Goal: Transaction & Acquisition: Purchase product/service

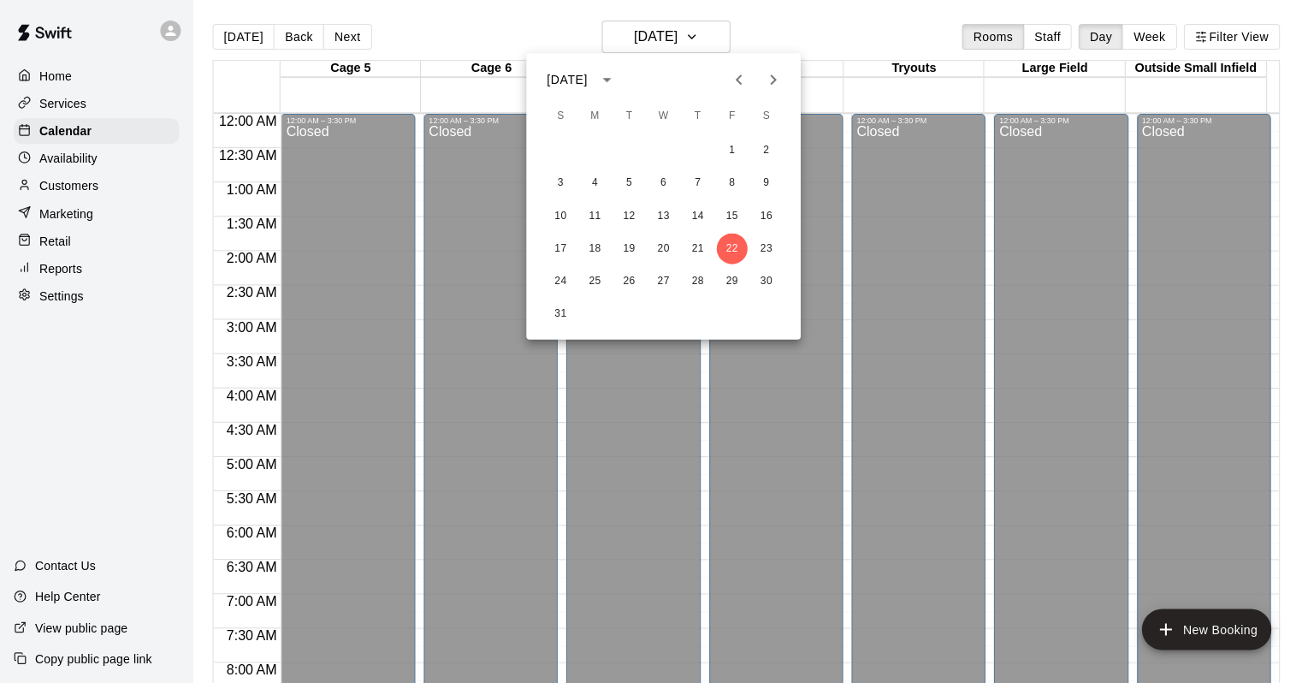
click at [939, 371] on div at bounding box center [657, 341] width 1314 height 683
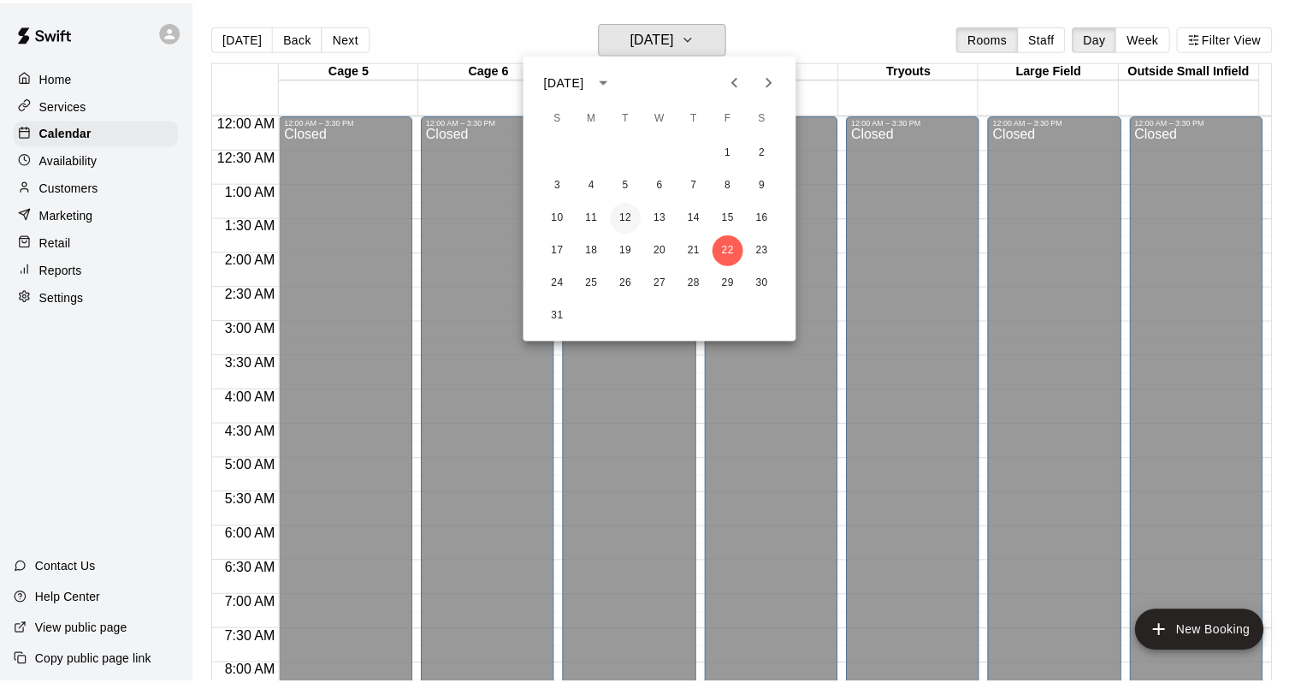
scroll to position [1001, 0]
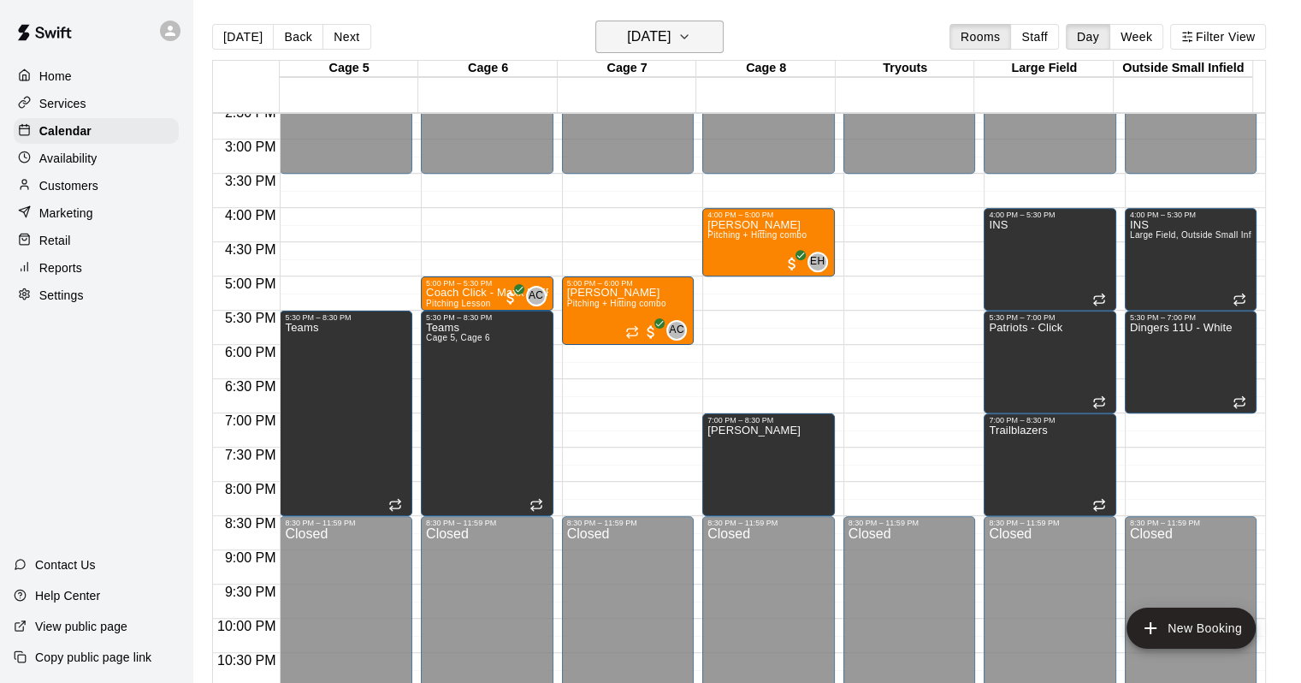
click at [607, 27] on button "Friday Aug 22" at bounding box center [659, 37] width 128 height 33
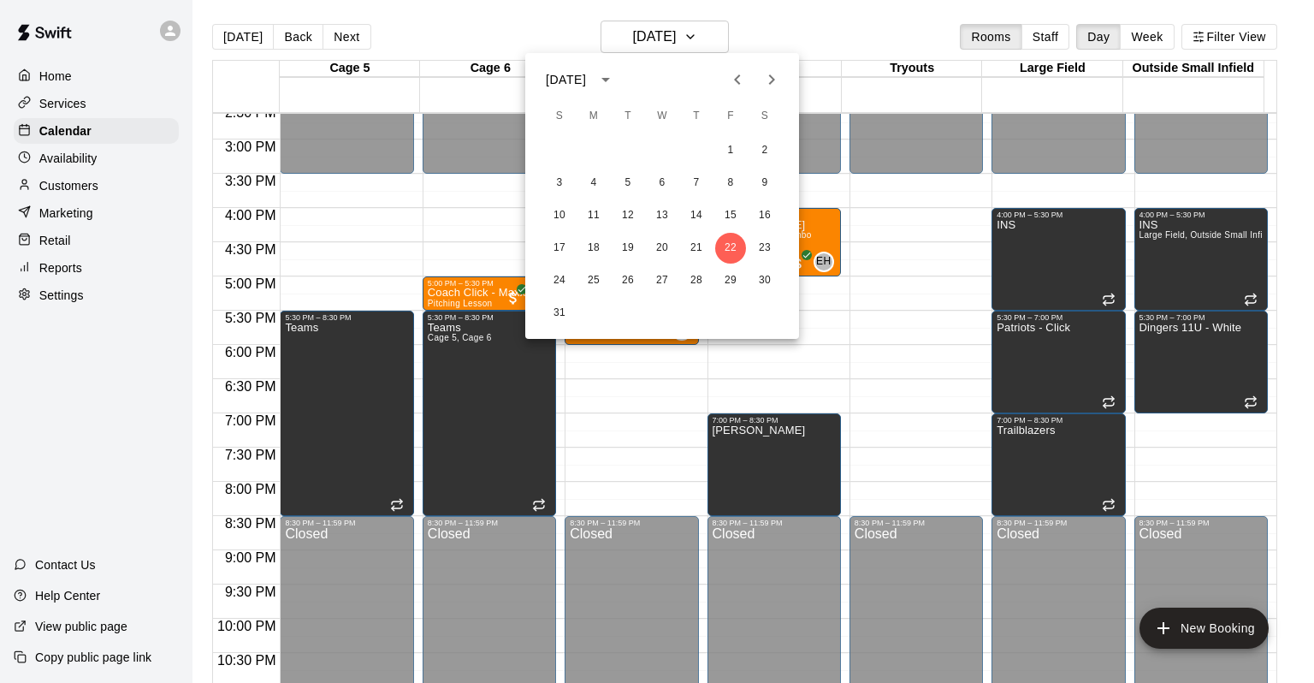
click at [258, 41] on div at bounding box center [657, 341] width 1314 height 683
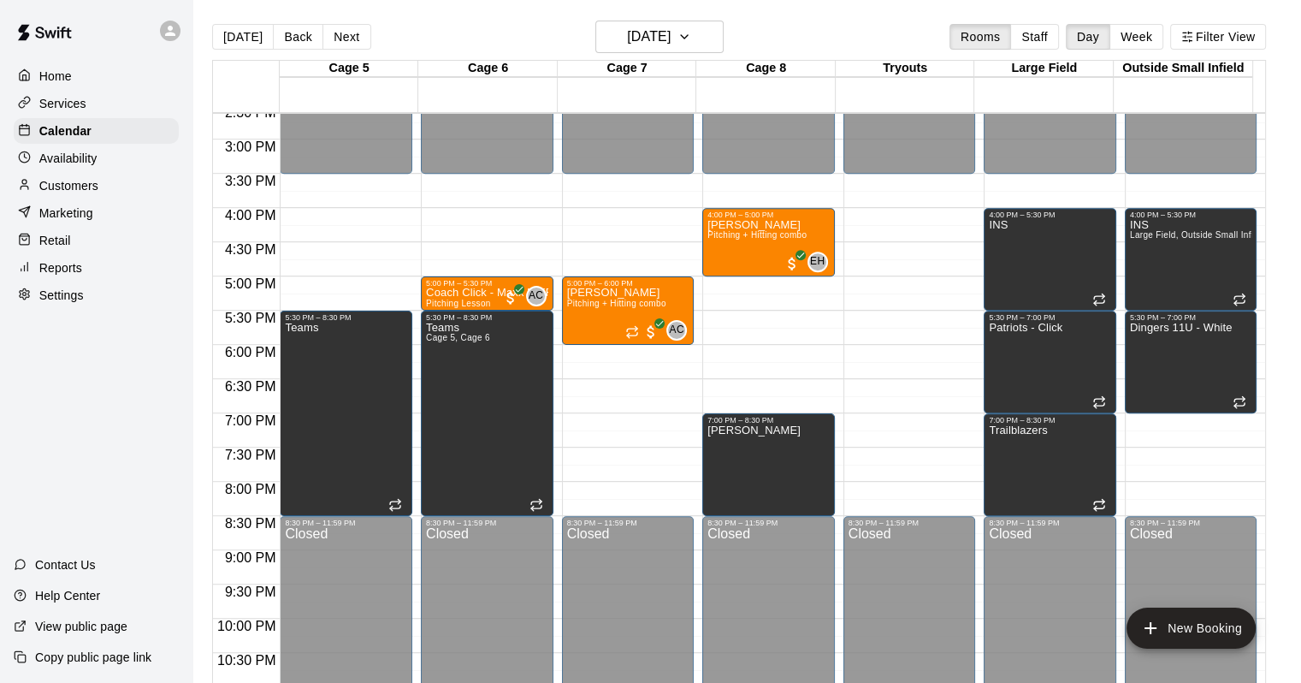
click at [247, 48] on button "[DATE]" at bounding box center [243, 37] width 62 height 26
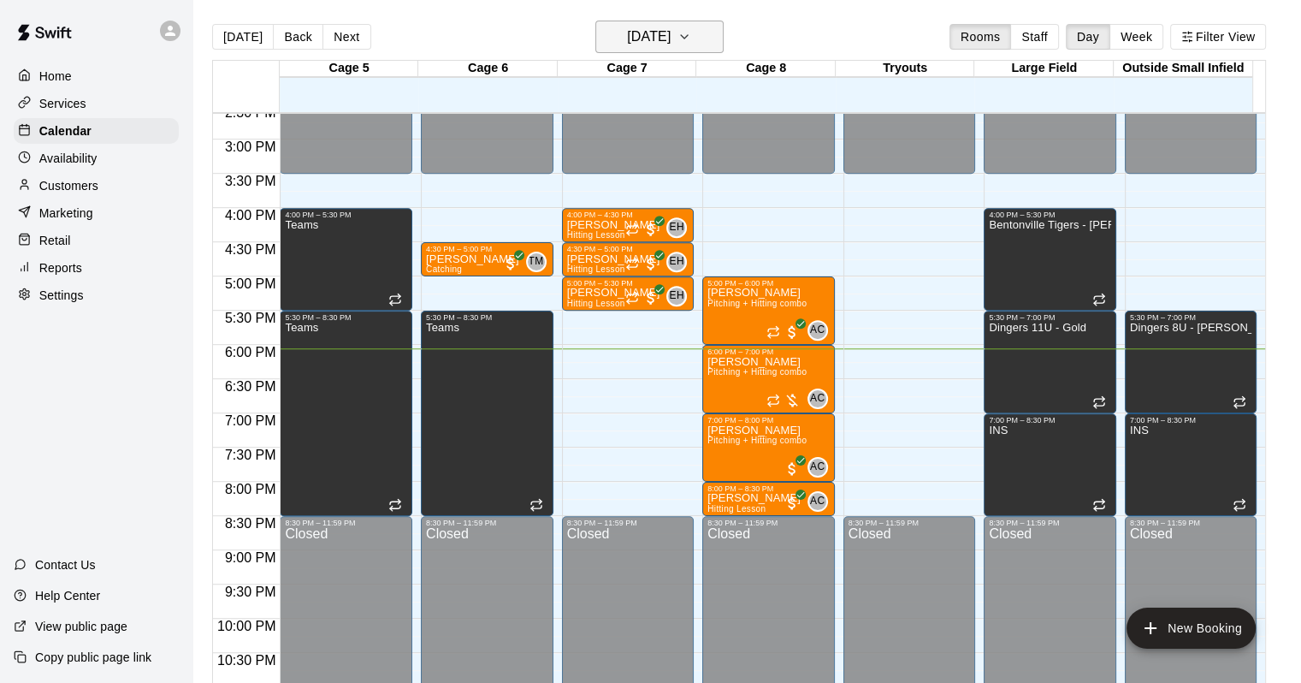
click at [724, 45] on button "[DATE]" at bounding box center [659, 37] width 128 height 33
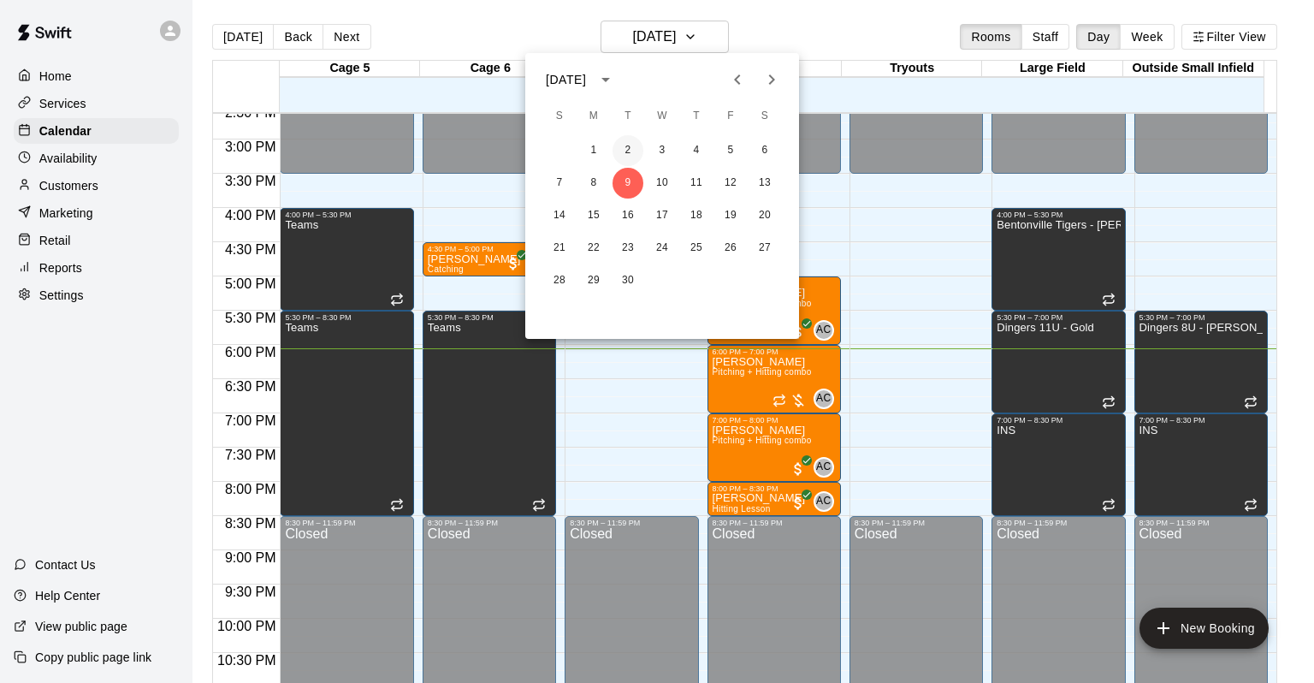
click at [626, 154] on button "2" at bounding box center [628, 150] width 31 height 31
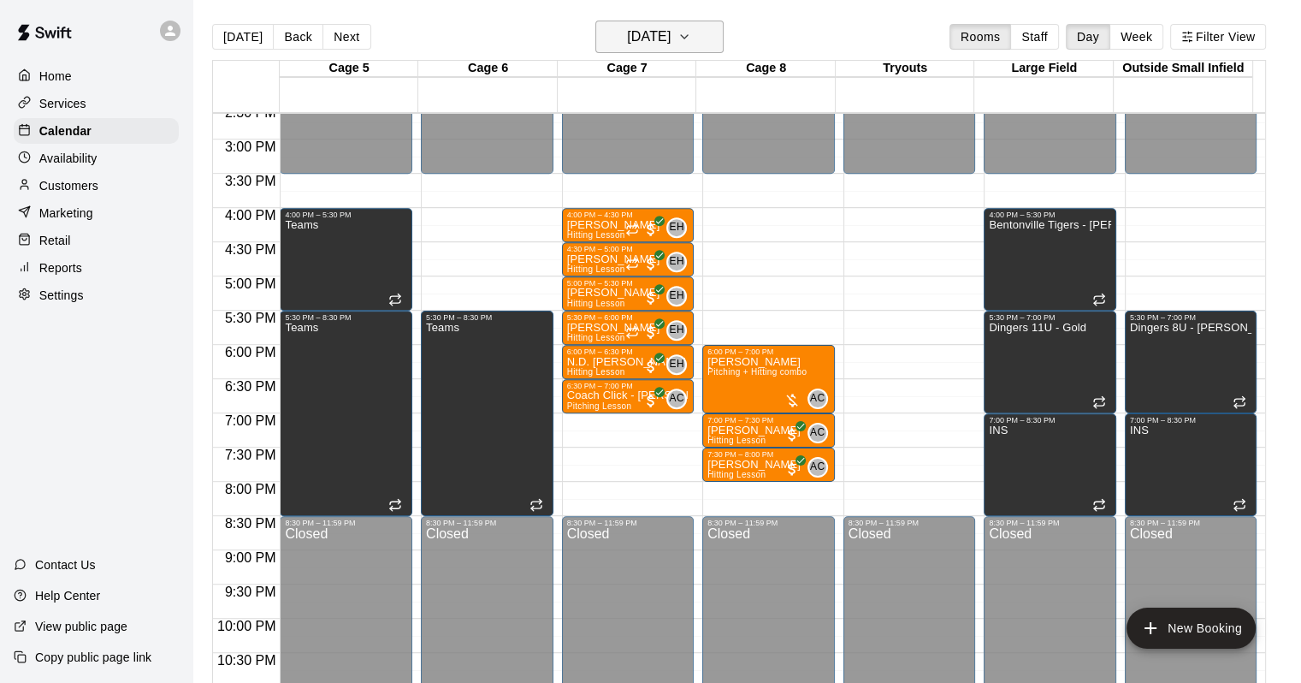
click at [662, 29] on h6 "Tuesday Sep 02" at bounding box center [649, 37] width 44 height 24
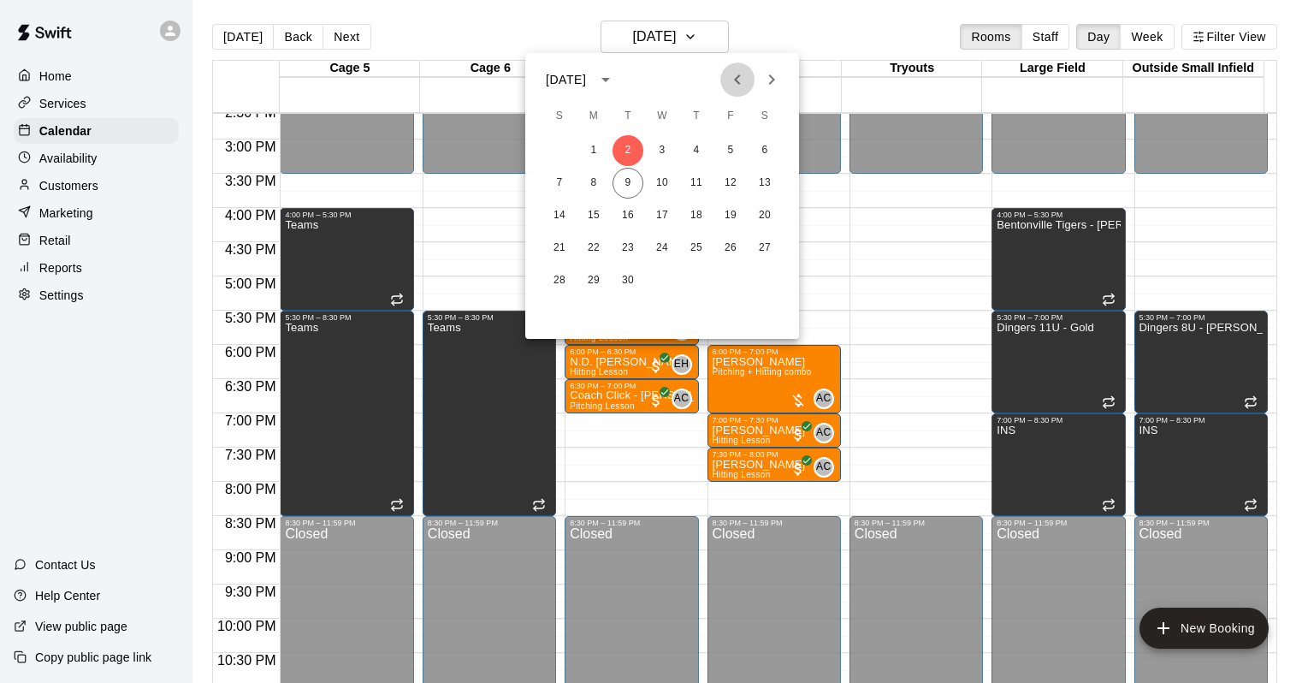
click at [729, 80] on icon "Previous month" at bounding box center [737, 79] width 21 height 21
click at [625, 281] on button "26" at bounding box center [628, 280] width 31 height 31
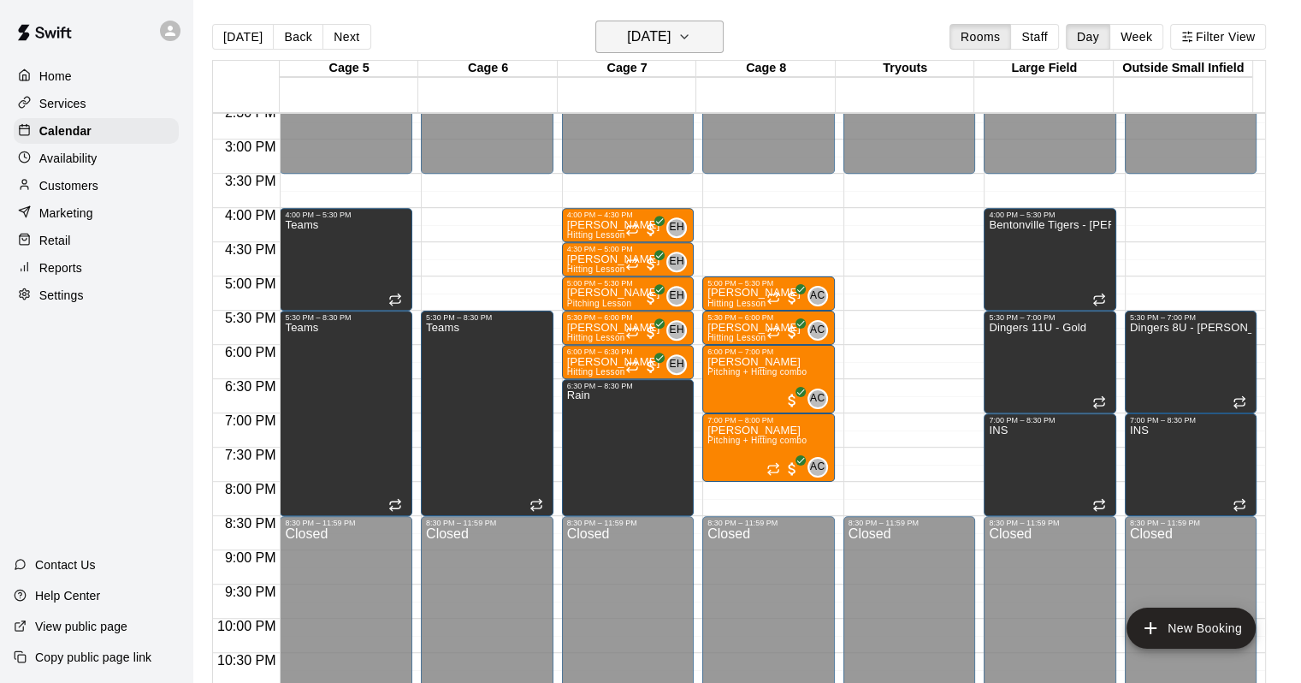
click at [722, 36] on button "Tuesday Aug 26" at bounding box center [659, 37] width 128 height 33
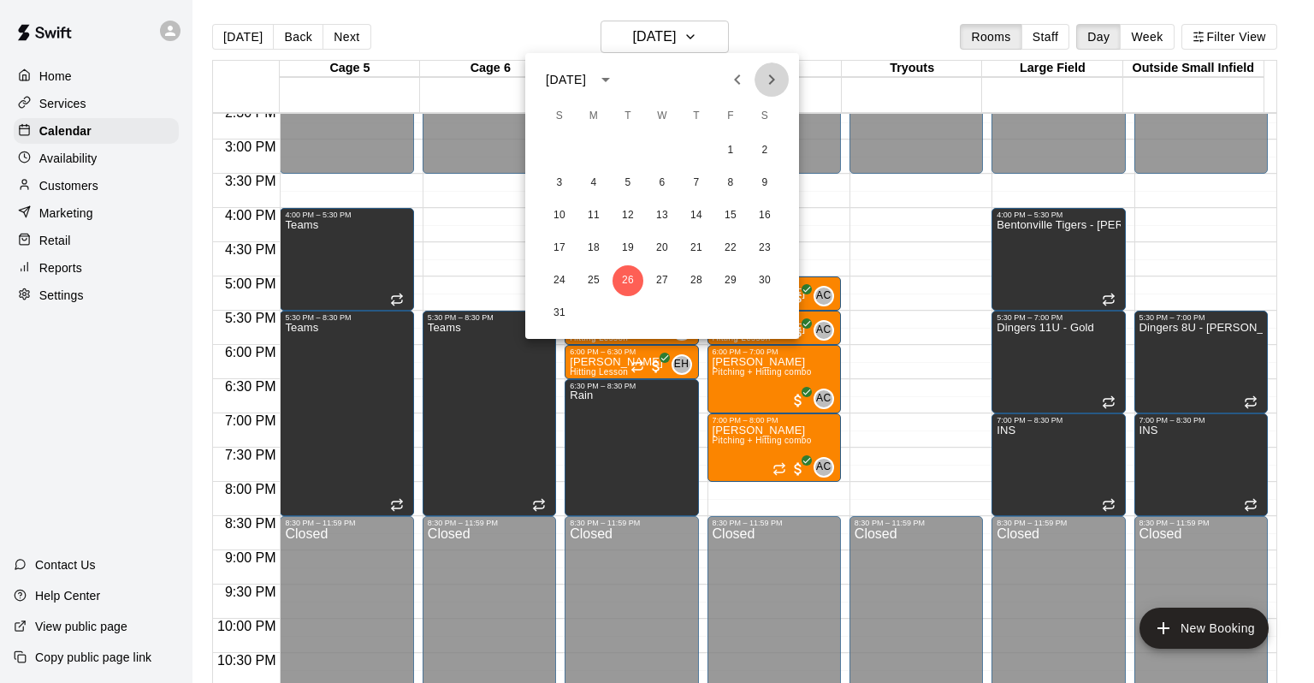
click at [777, 80] on icon "Next month" at bounding box center [771, 79] width 21 height 21
click at [637, 151] on button "2" at bounding box center [628, 150] width 31 height 31
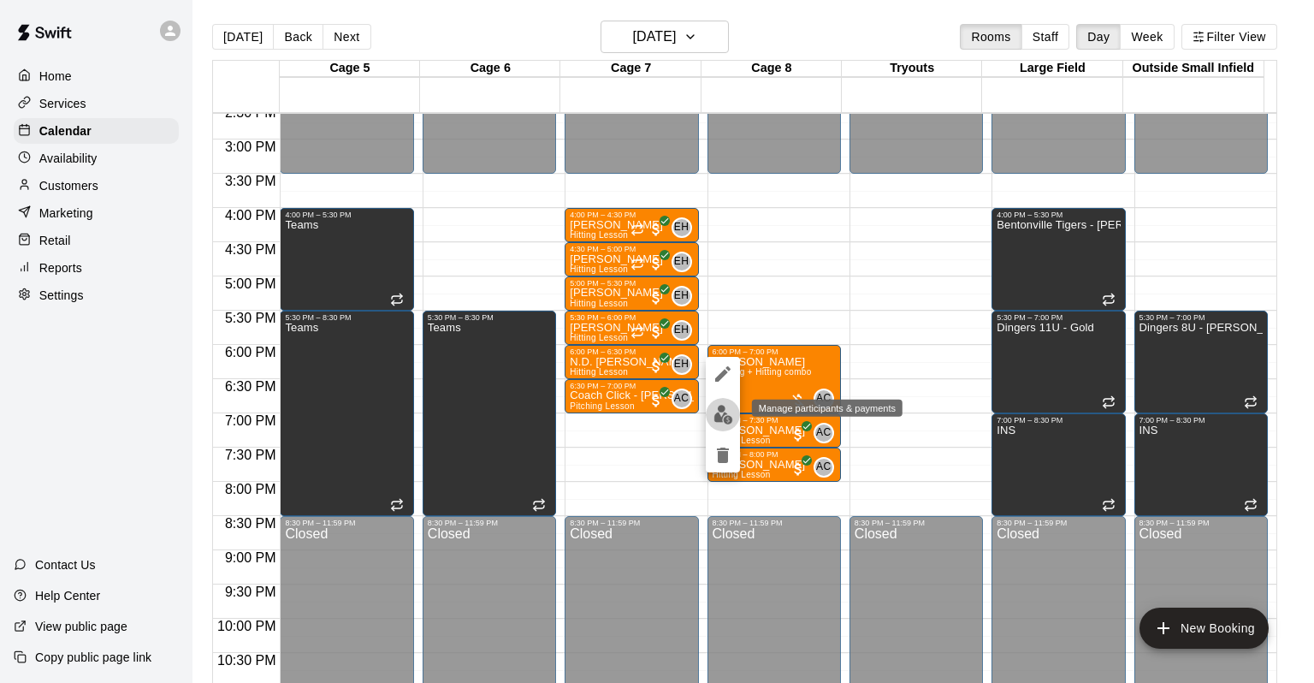
click at [729, 405] on img "edit" at bounding box center [724, 415] width 20 height 20
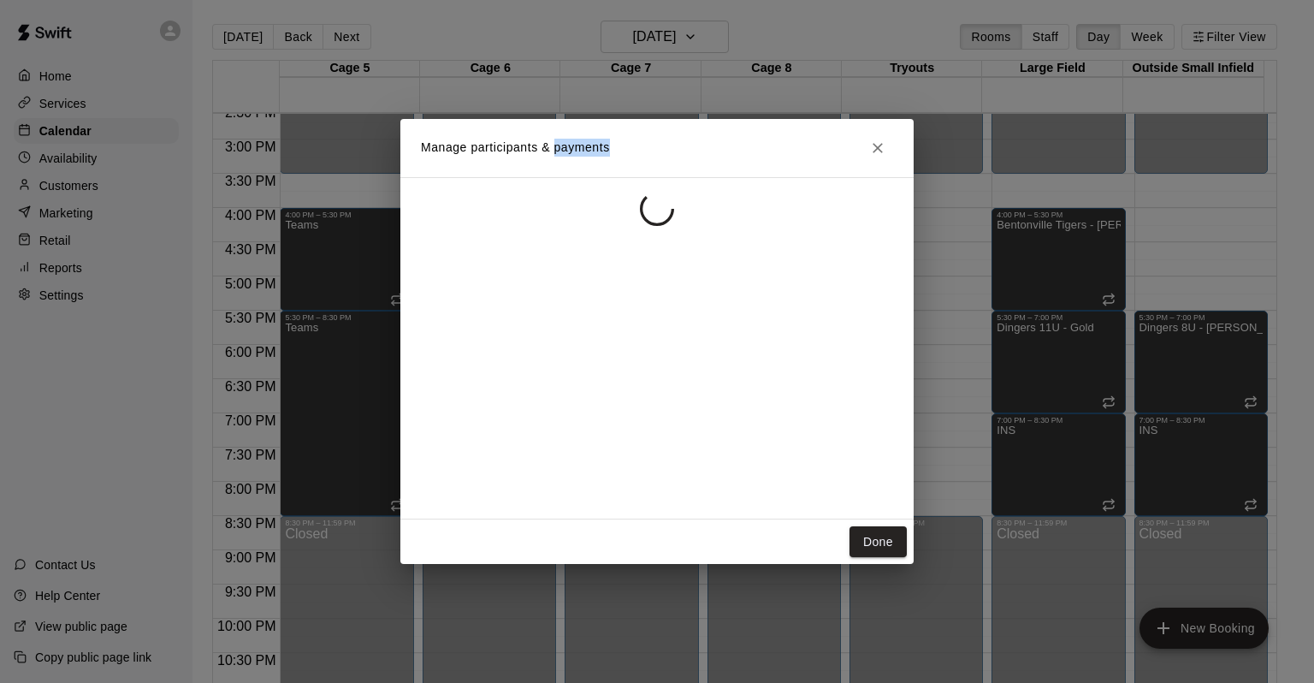
click at [729, 405] on div at bounding box center [656, 348] width 513 height 342
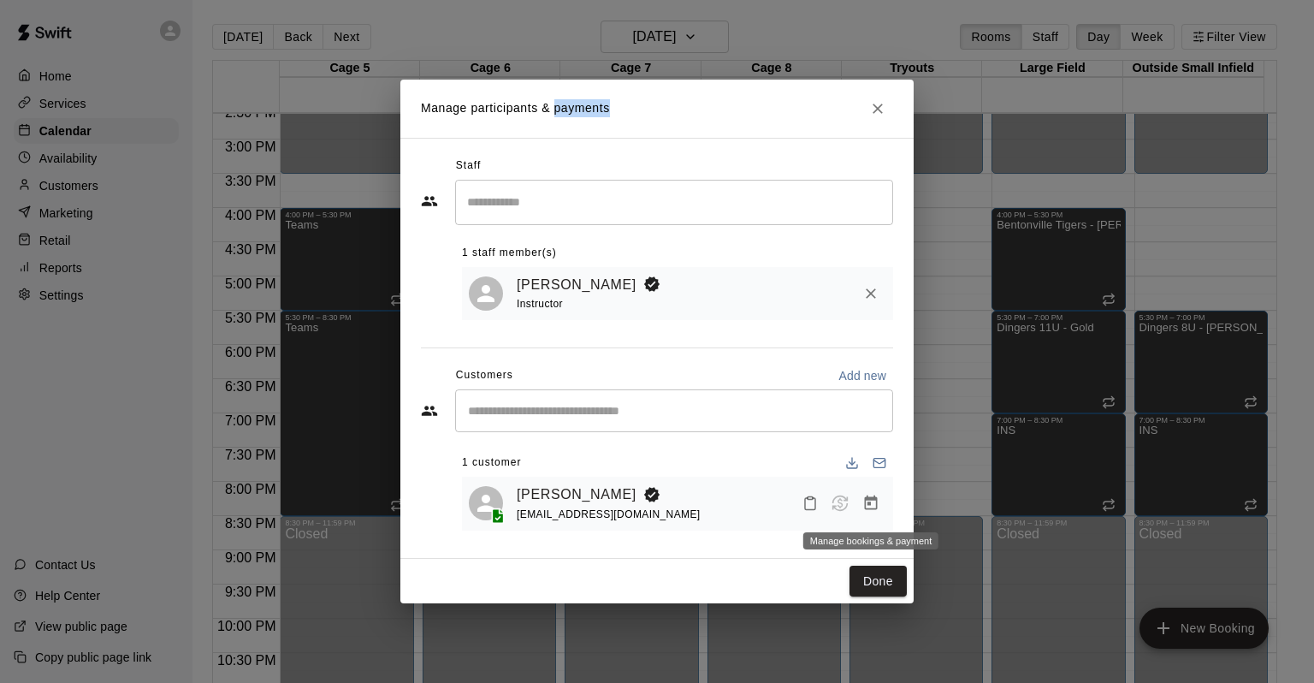
click at [871, 505] on icon "Manage bookings & payment" at bounding box center [870, 503] width 17 height 17
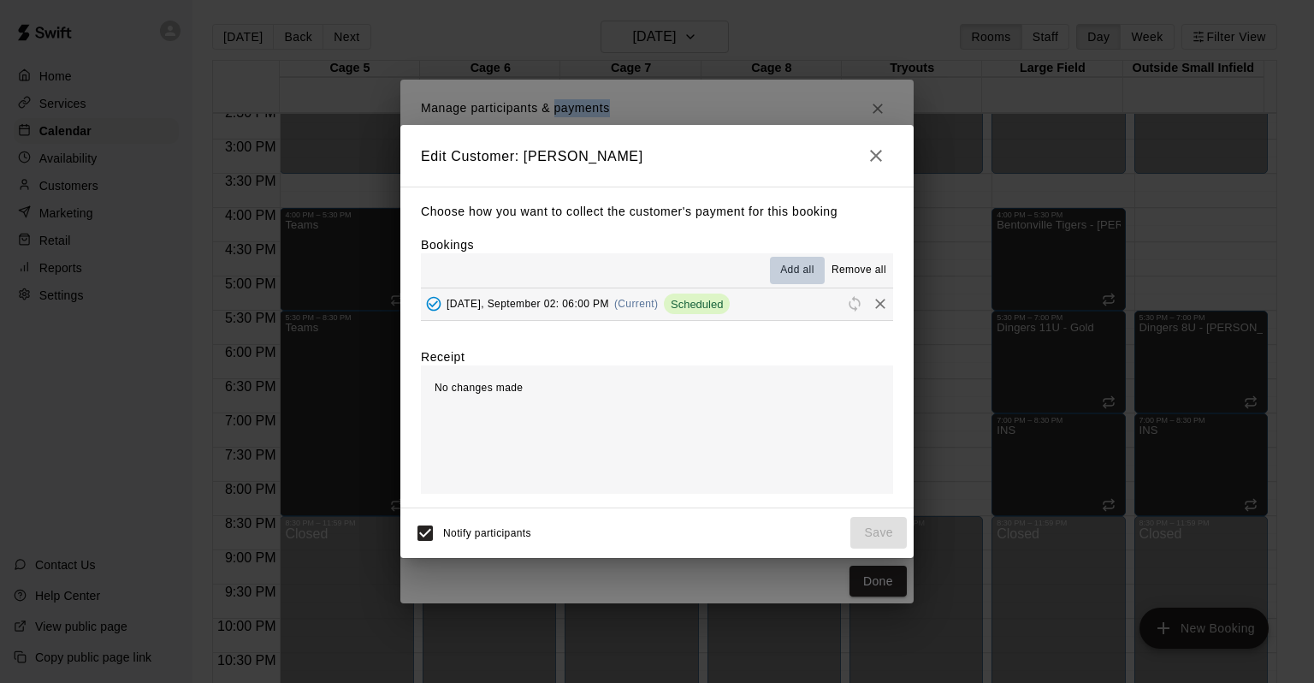
click at [797, 270] on span "Add all" at bounding box center [797, 270] width 34 height 17
click at [729, 302] on span "Scheduled" at bounding box center [697, 304] width 66 height 13
click at [874, 159] on icon "button" at bounding box center [876, 155] width 21 height 21
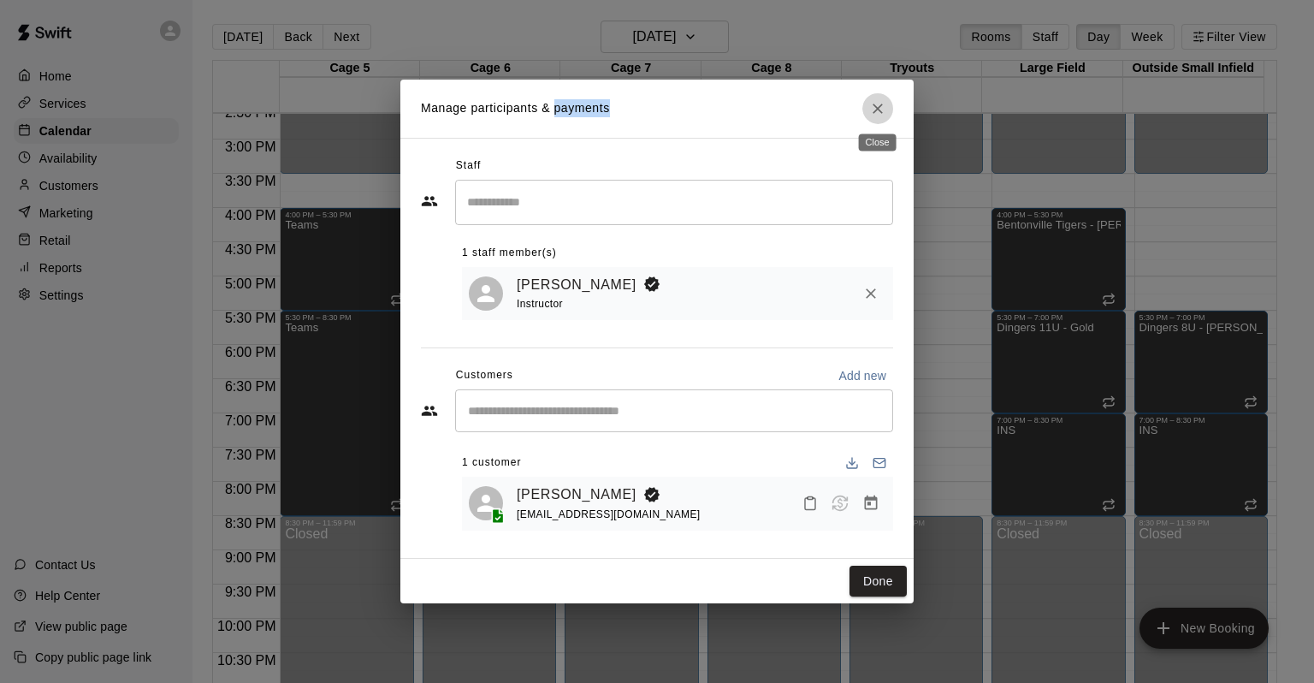
click at [879, 100] on icon "Close" at bounding box center [877, 108] width 17 height 17
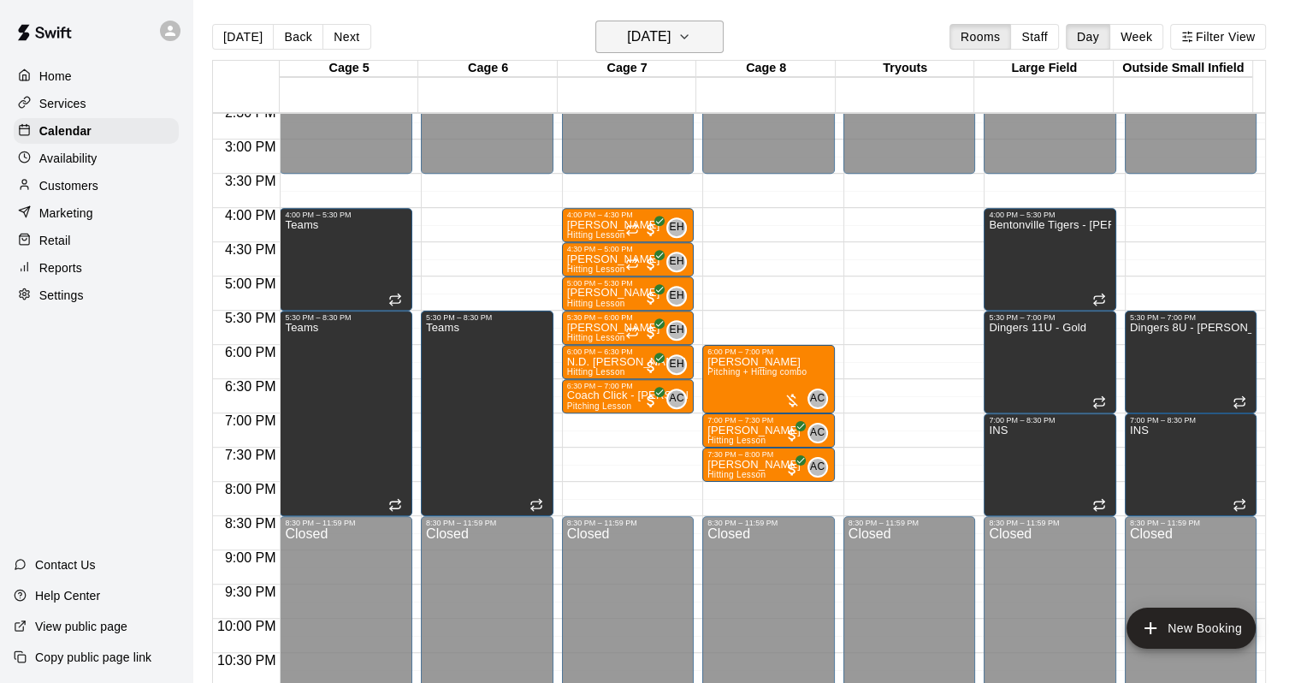
click at [691, 38] on icon "button" at bounding box center [685, 37] width 14 height 21
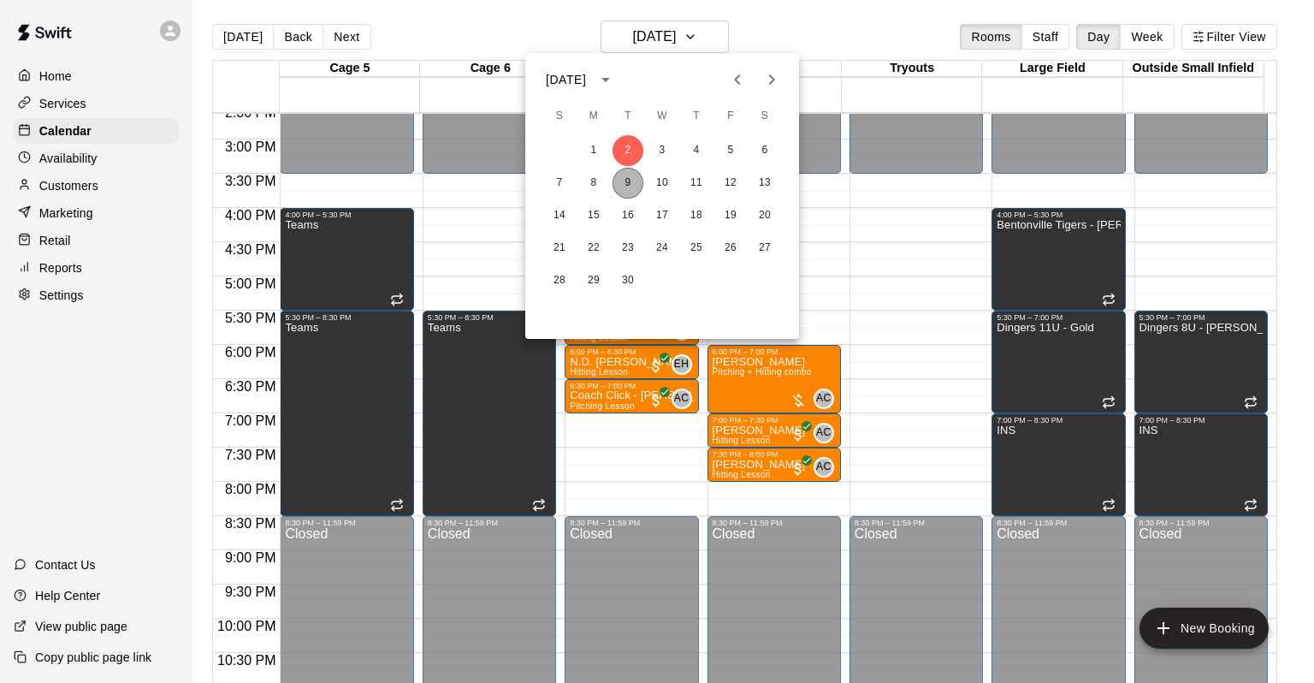
click at [638, 181] on button "9" at bounding box center [628, 183] width 31 height 31
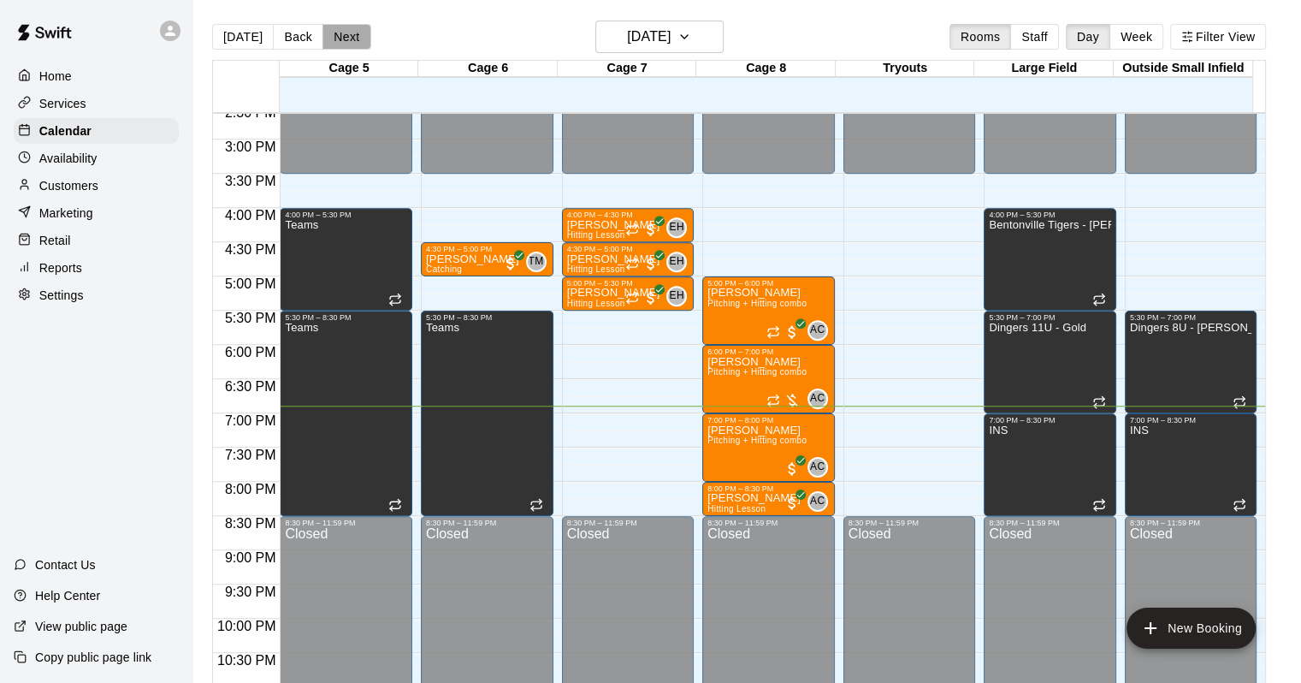
click at [343, 40] on button "Next" at bounding box center [347, 37] width 48 height 26
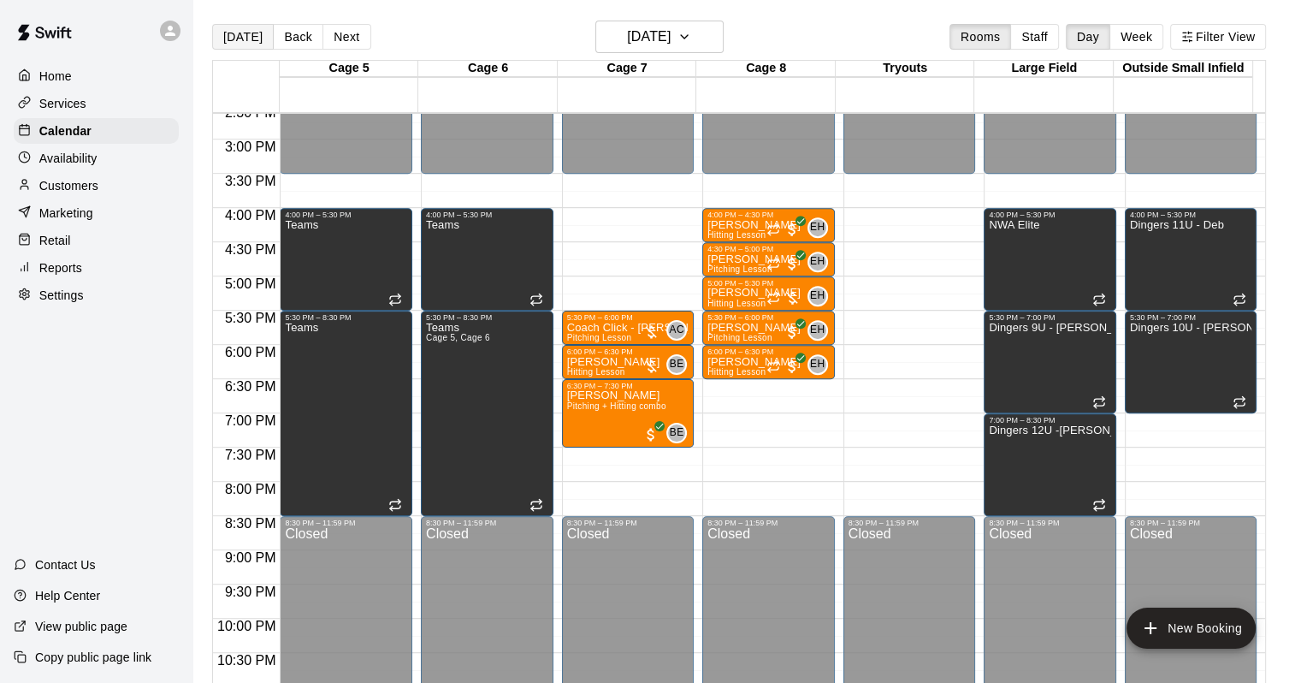
click at [242, 43] on button "[DATE]" at bounding box center [243, 37] width 62 height 26
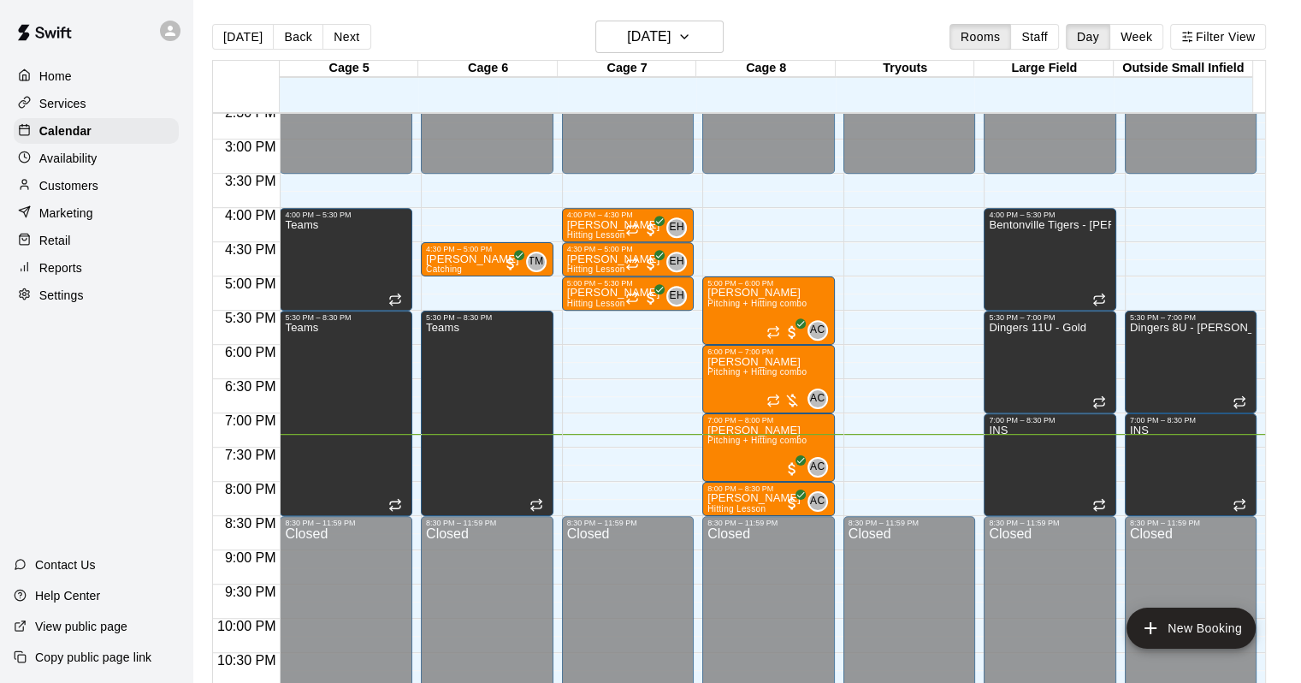
click at [69, 190] on p "Customers" at bounding box center [68, 185] width 59 height 17
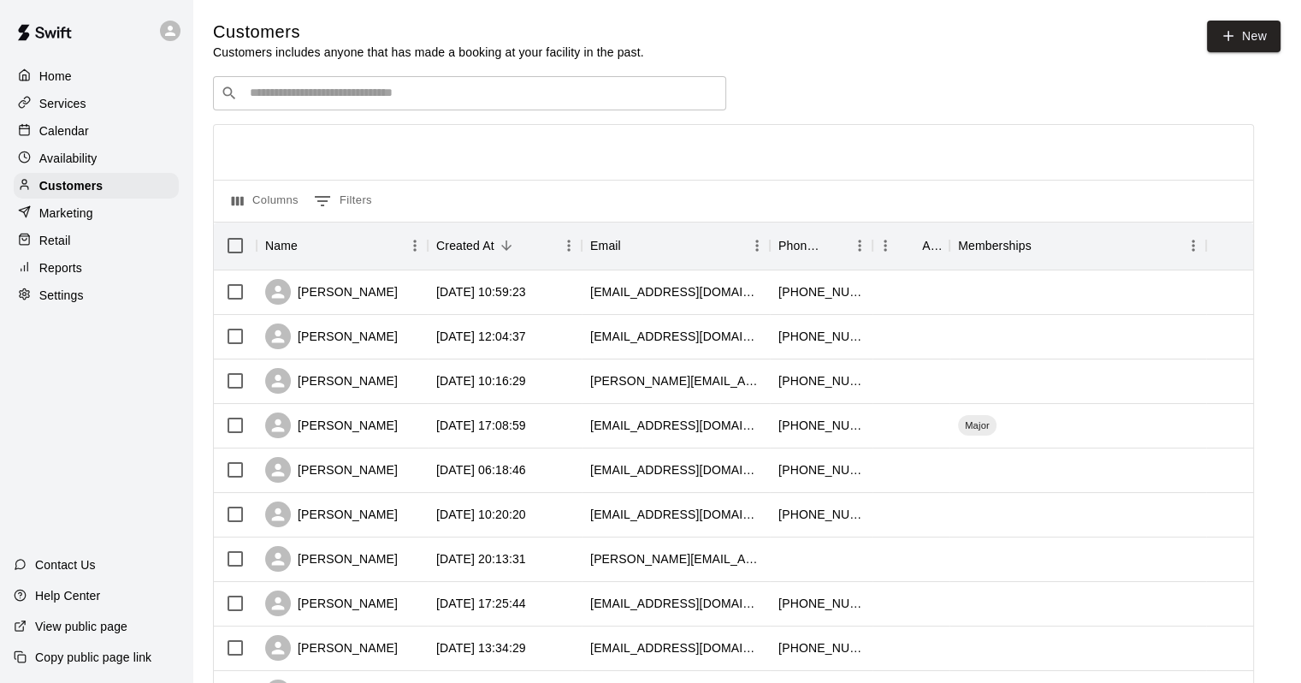
click at [403, 108] on div "​ ​" at bounding box center [469, 93] width 513 height 34
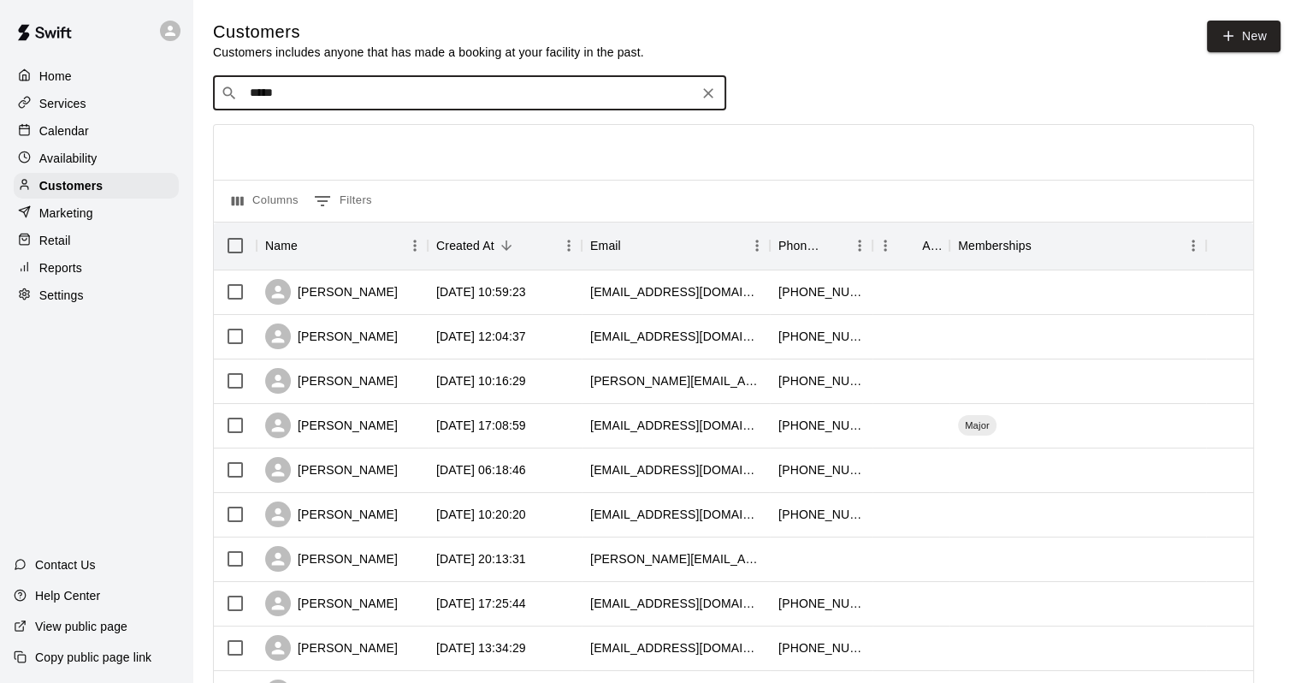
type input "******"
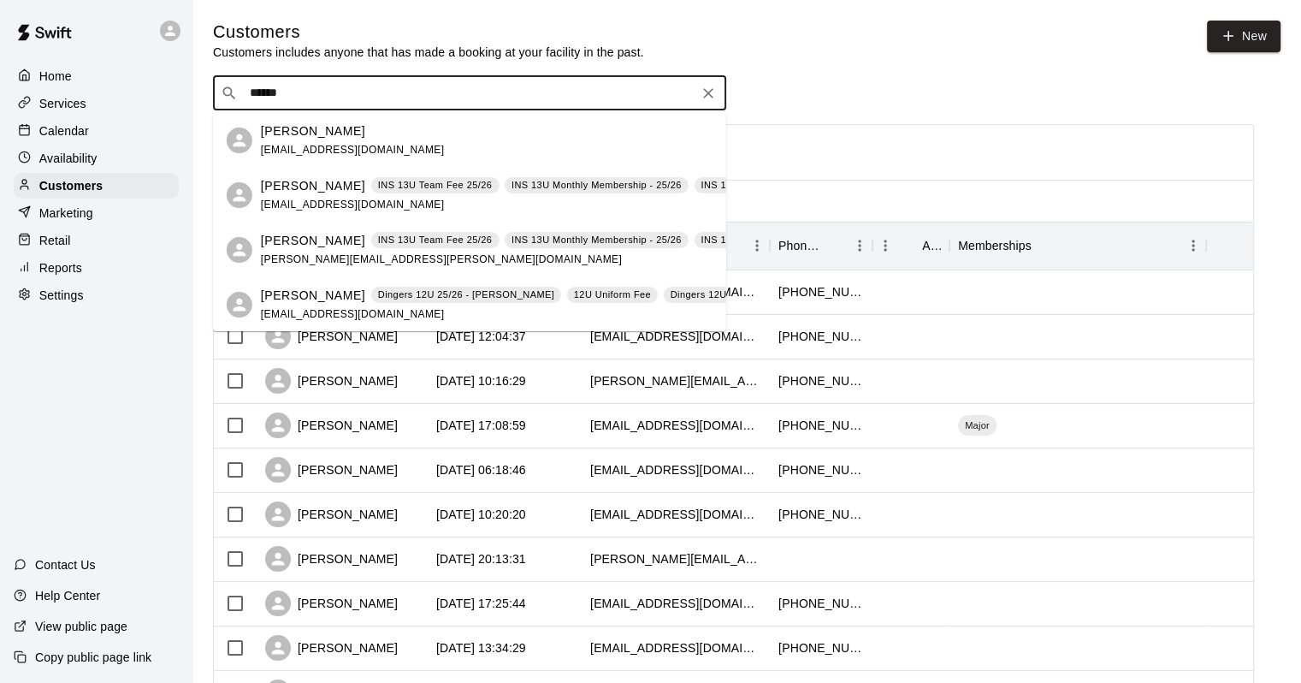
click at [371, 191] on span "INS 13U Team Fee 25/26" at bounding box center [435, 185] width 128 height 15
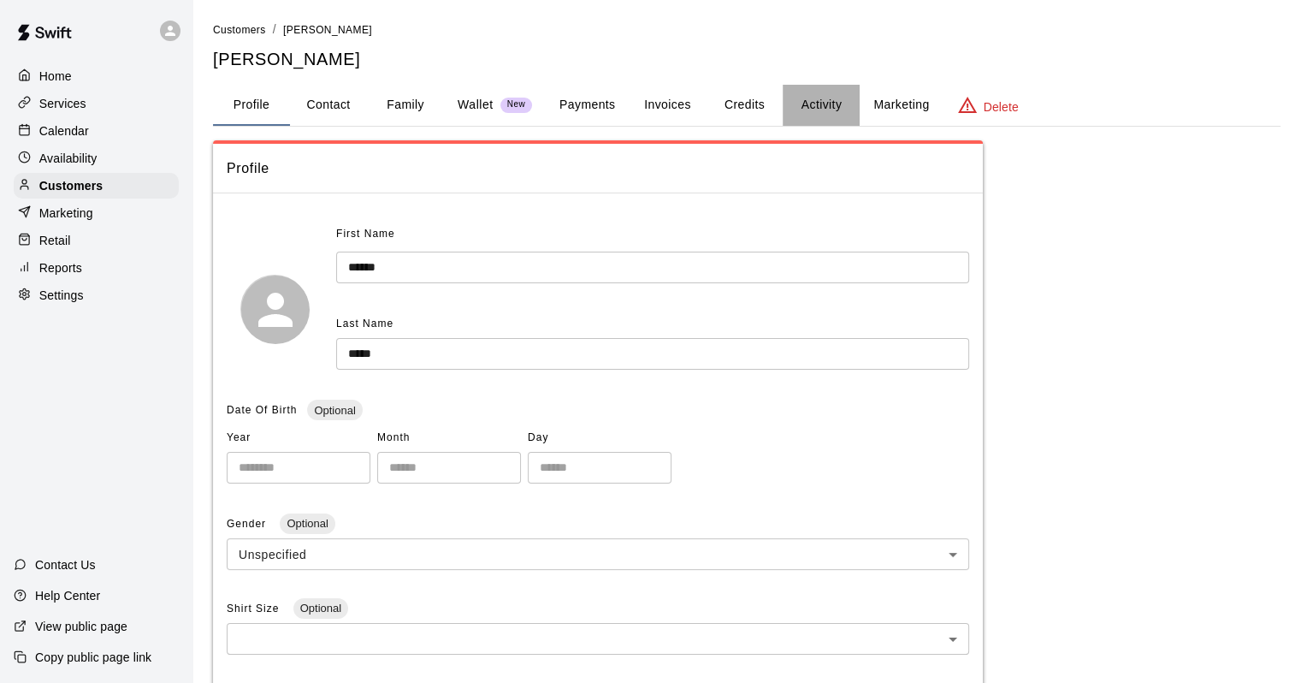
click at [824, 96] on button "Activity" at bounding box center [821, 105] width 77 height 41
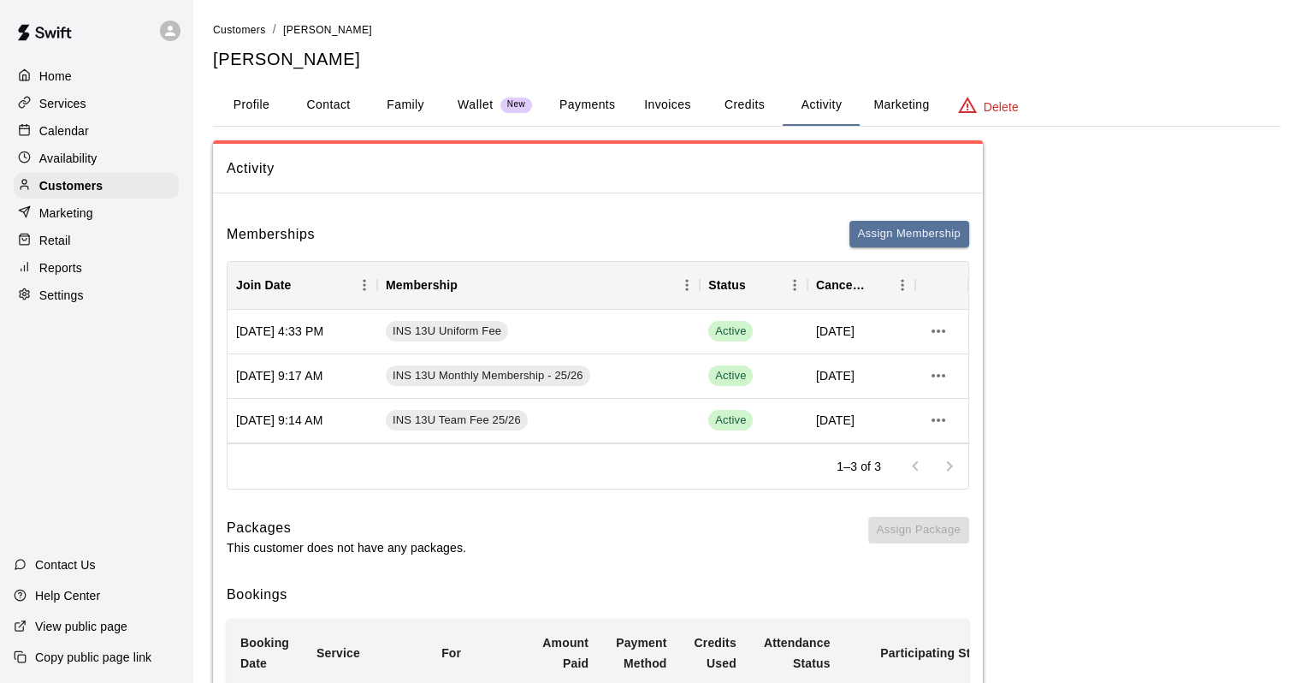
click at [74, 248] on div "Retail" at bounding box center [96, 241] width 165 height 26
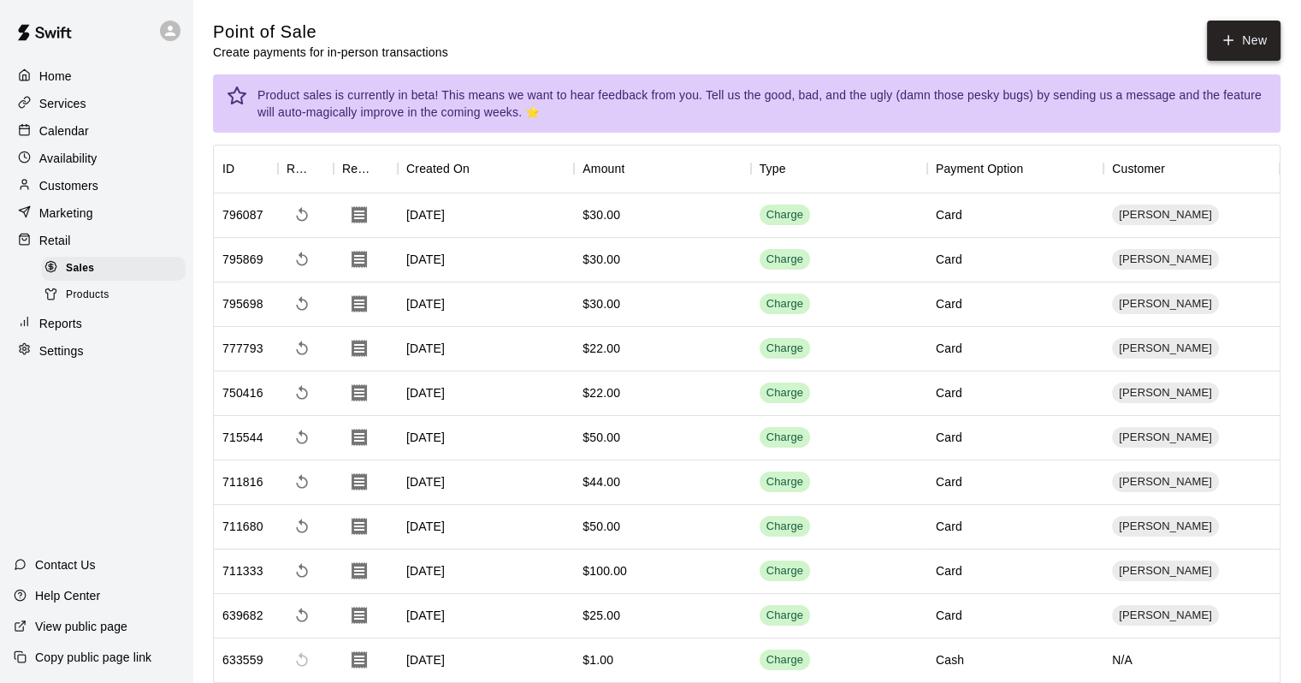
click at [1259, 39] on button "New" at bounding box center [1244, 41] width 74 height 40
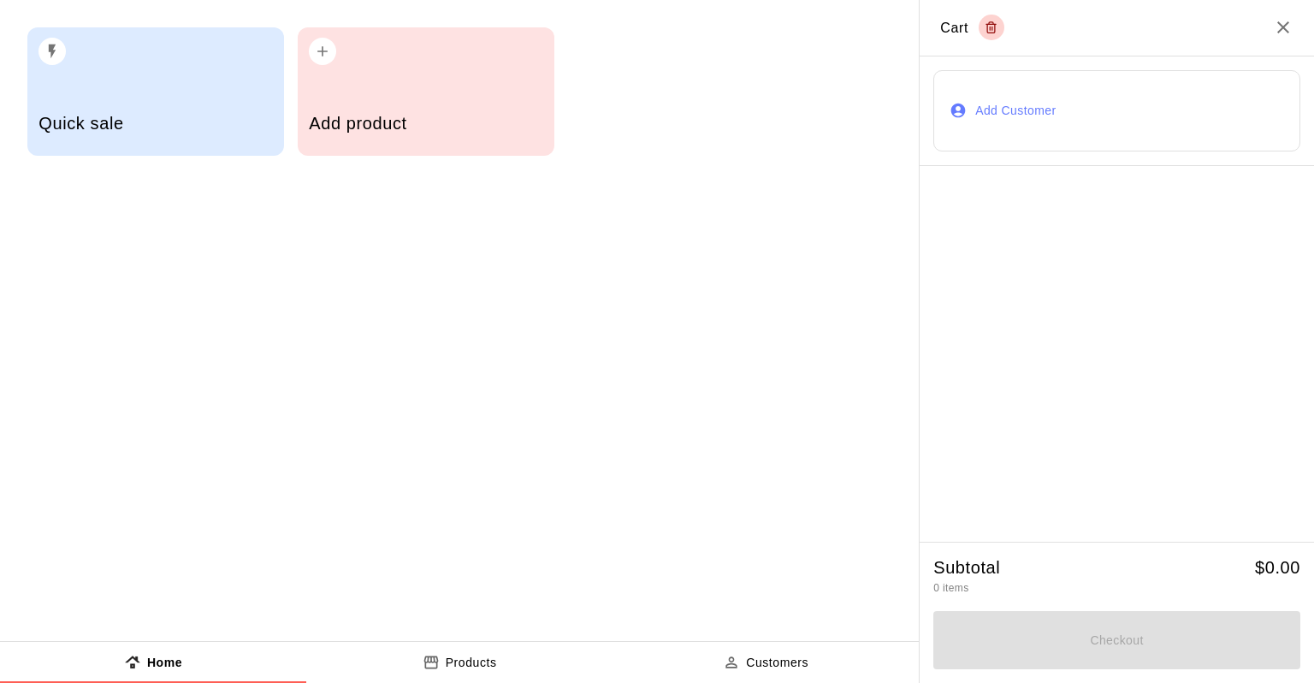
click at [458, 55] on div "button" at bounding box center [426, 46] width 234 height 38
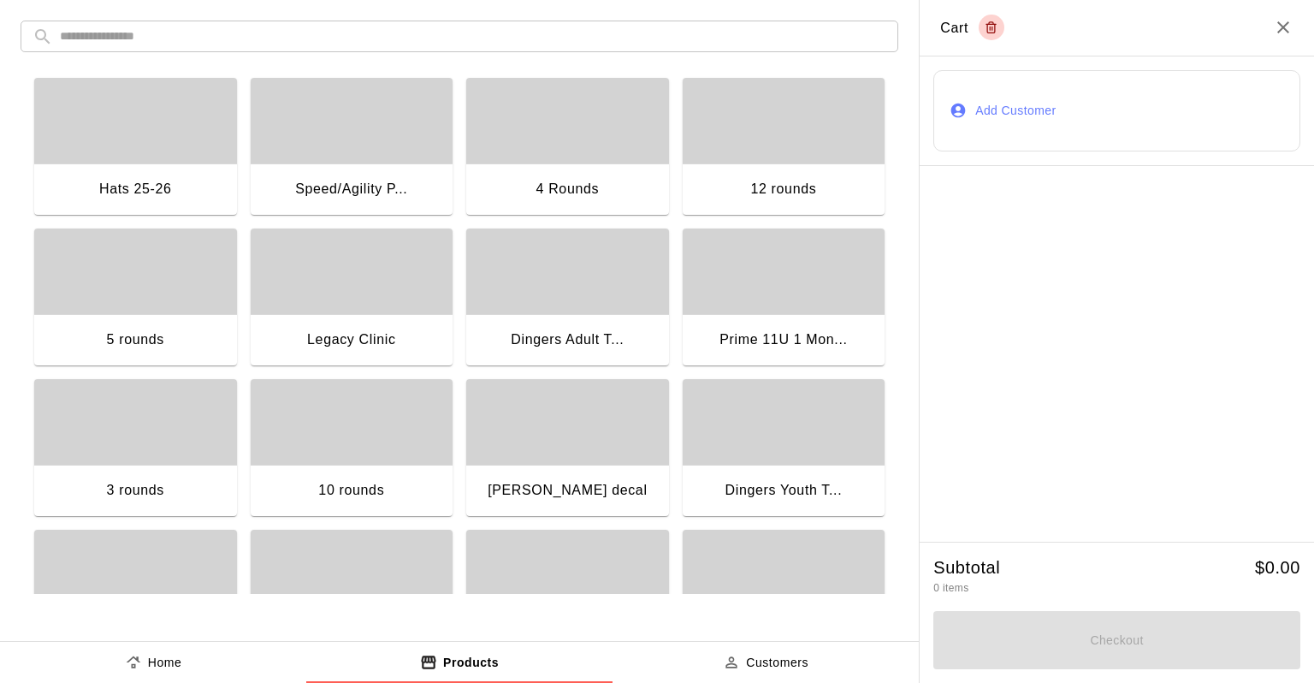
click at [99, 156] on div "button" at bounding box center [135, 121] width 203 height 86
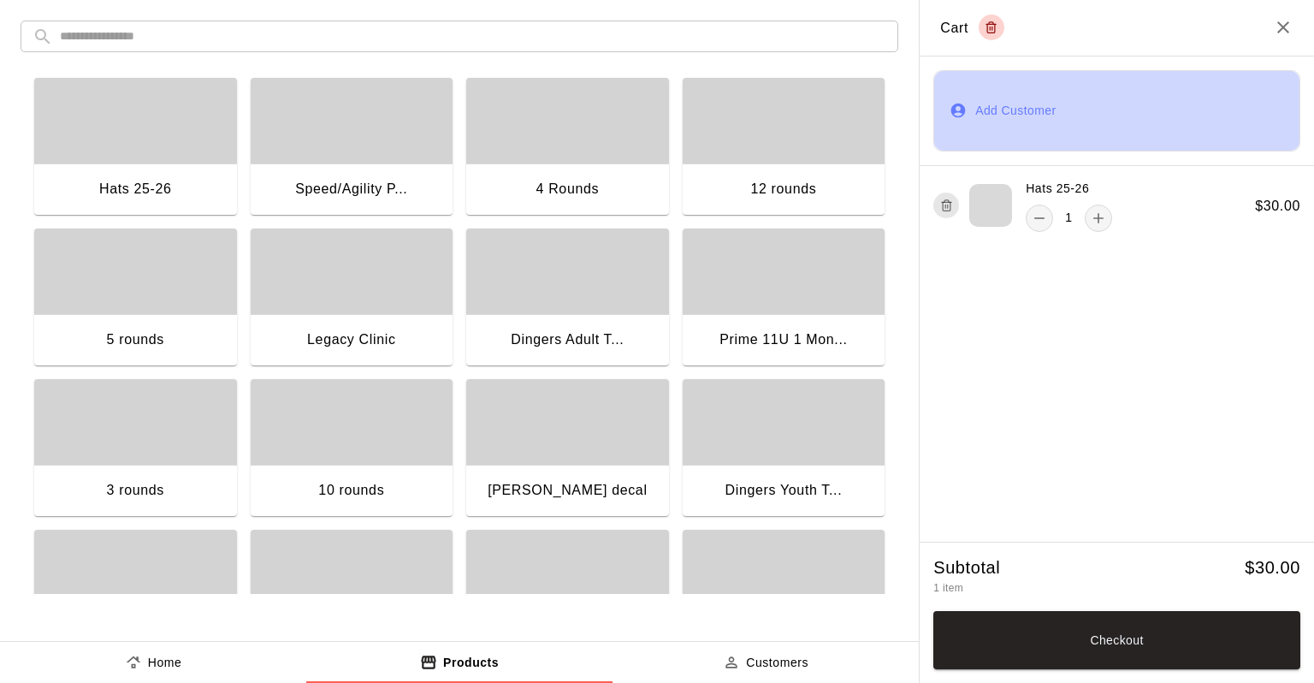
click at [1020, 123] on button "Add Customer" at bounding box center [1116, 110] width 367 height 81
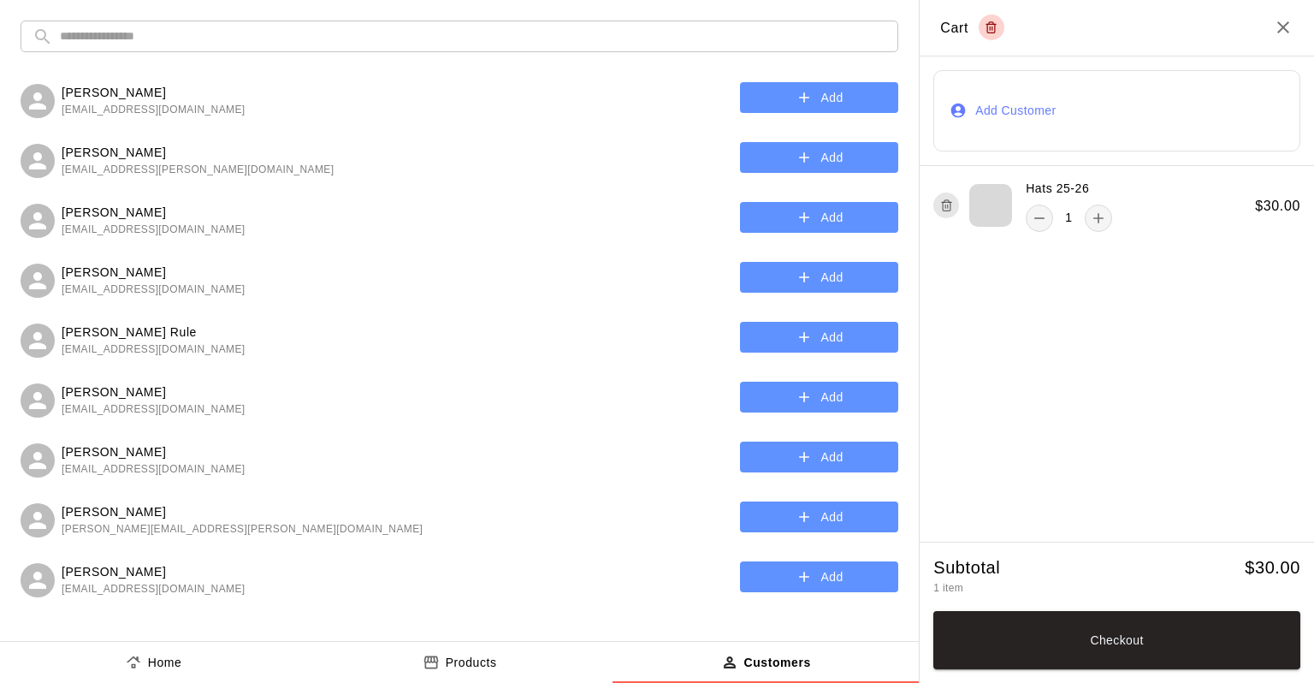
click at [378, 61] on div "​ ​ Kirk Harris kirkharr12@gmail.com Add Shannon Wyman skb03@cox.net Add Donova…" at bounding box center [459, 320] width 919 height 641
click at [378, 50] on input "text" at bounding box center [473, 37] width 826 height 32
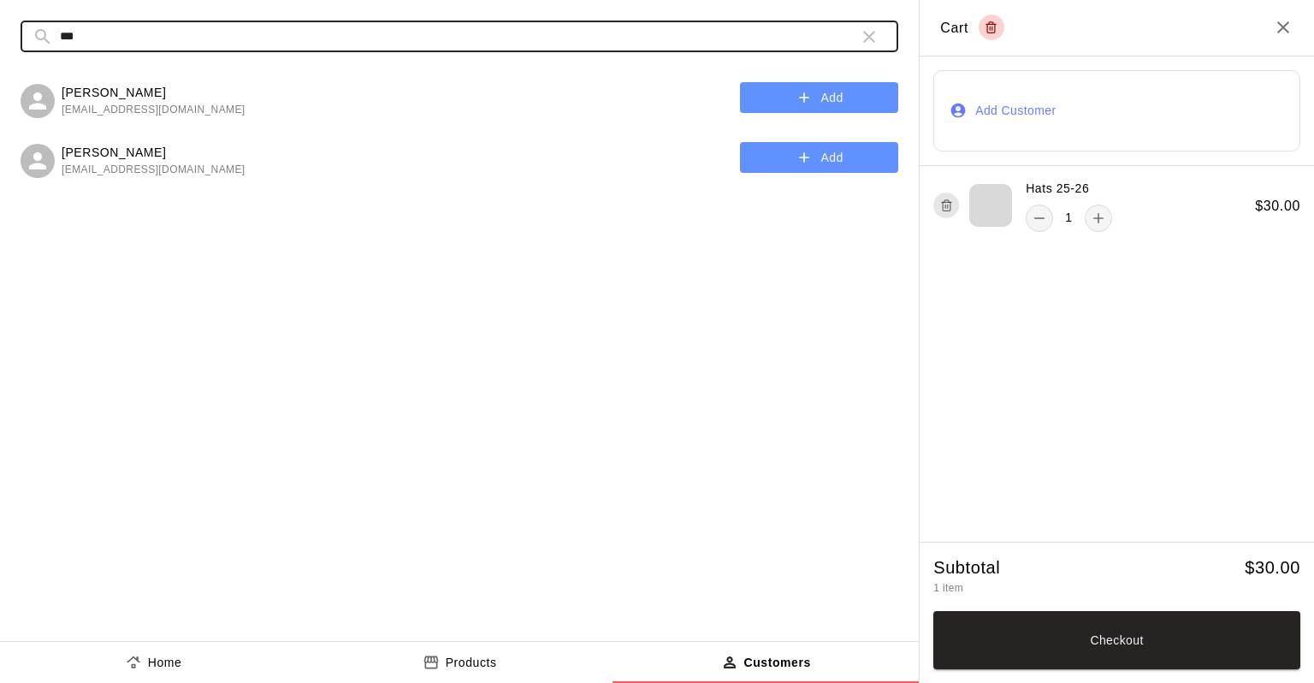
type input "***"
click at [755, 98] on button "Add" at bounding box center [819, 98] width 158 height 32
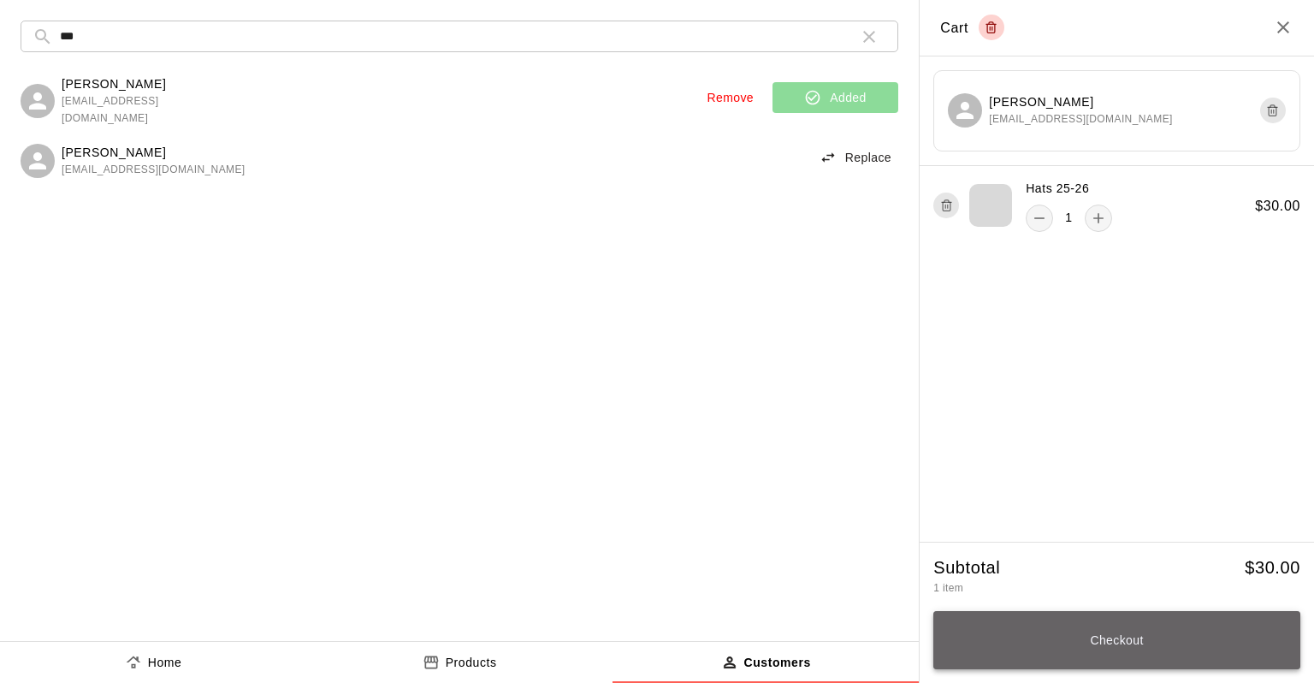
click at [1075, 625] on button "Checkout" at bounding box center [1116, 640] width 367 height 58
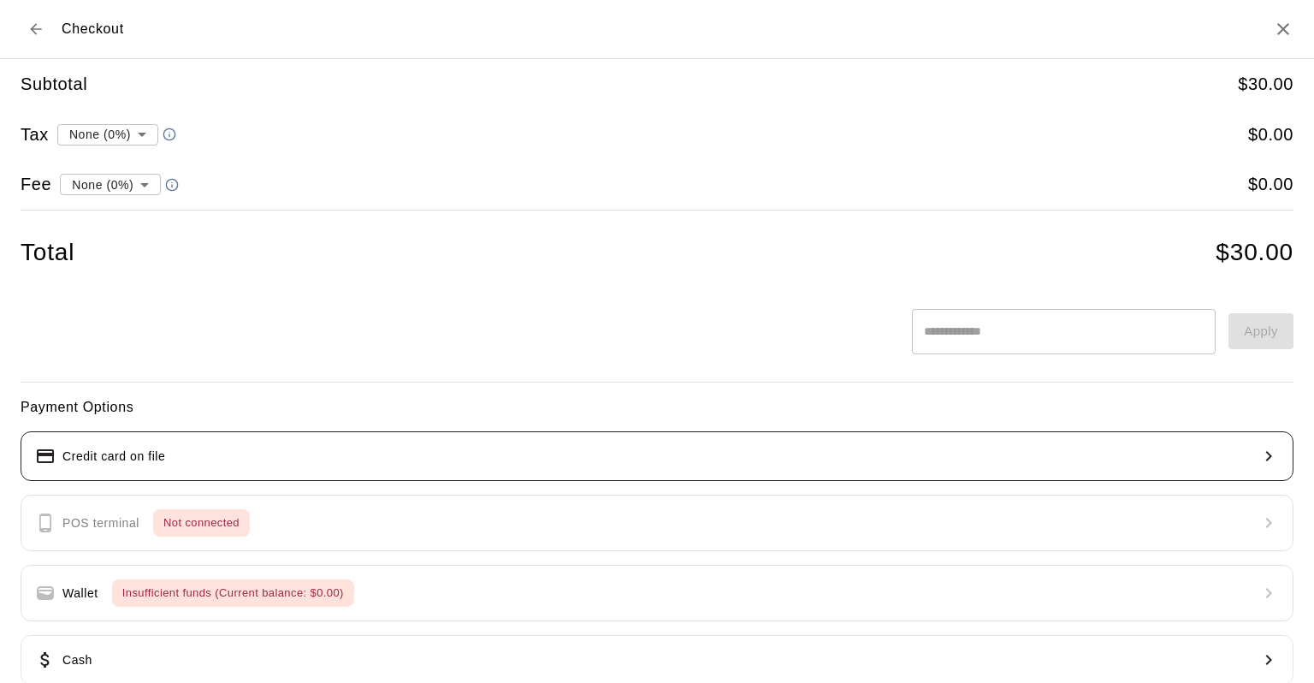
click at [243, 439] on button "Credit card on file" at bounding box center [657, 456] width 1273 height 50
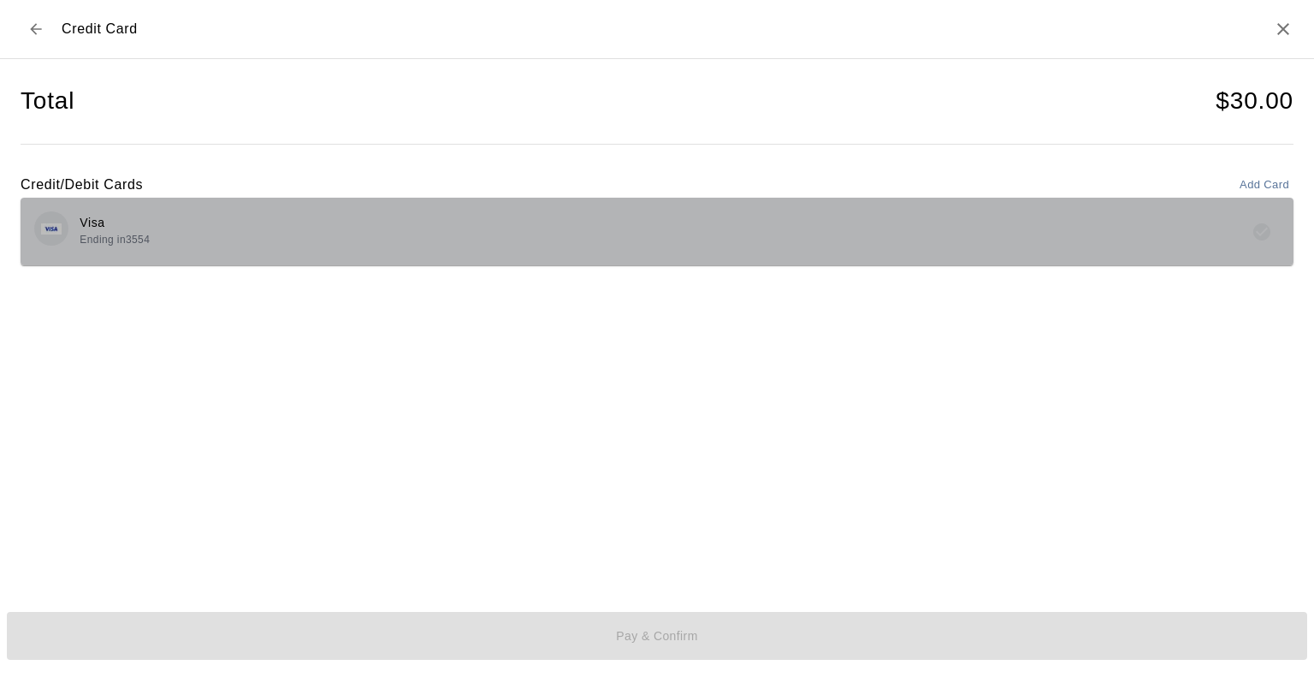
click at [481, 254] on div "Visa Ending in 3554" at bounding box center [657, 232] width 1273 height 68
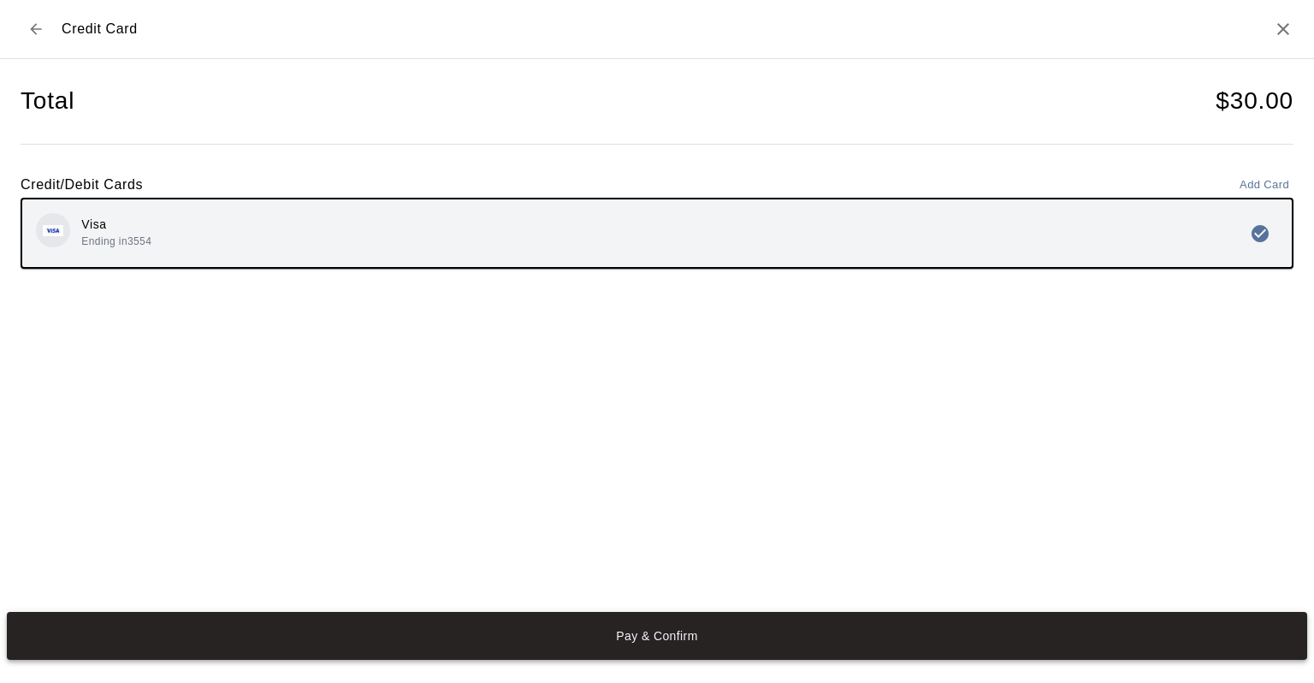
click at [623, 631] on button "Pay & Confirm" at bounding box center [657, 636] width 1300 height 48
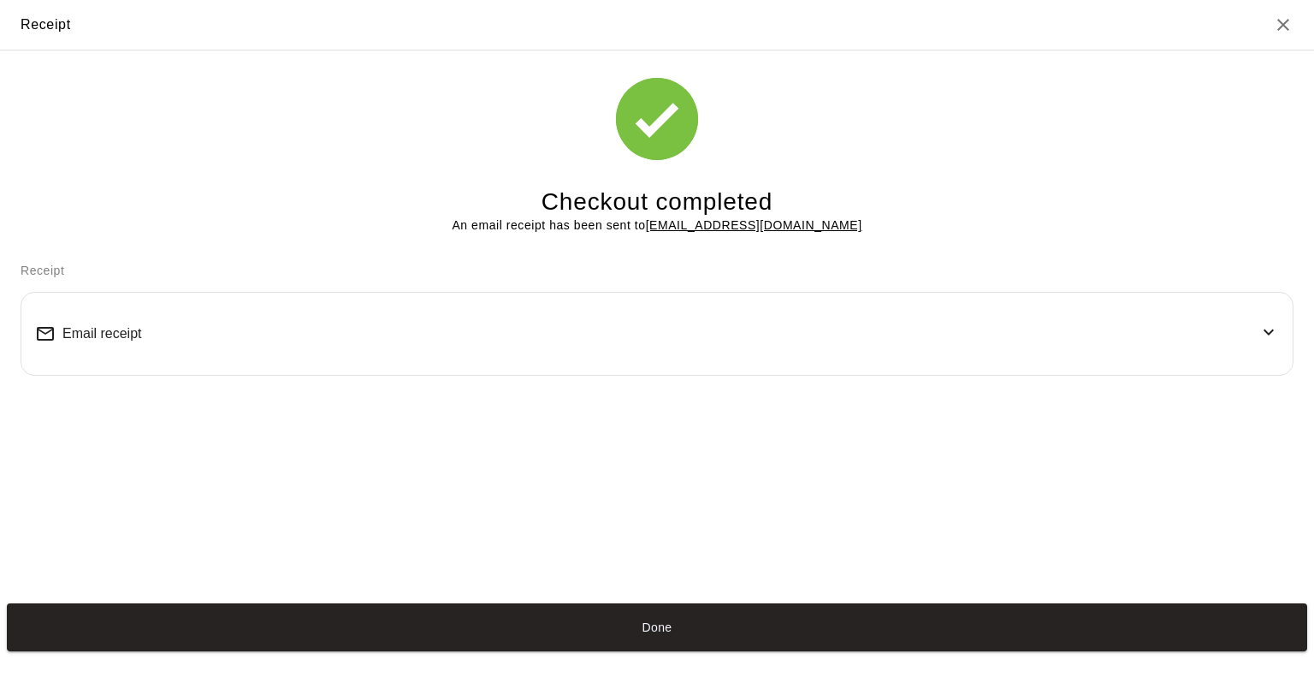
click at [569, 335] on div "Email receipt" at bounding box center [657, 333] width 1244 height 55
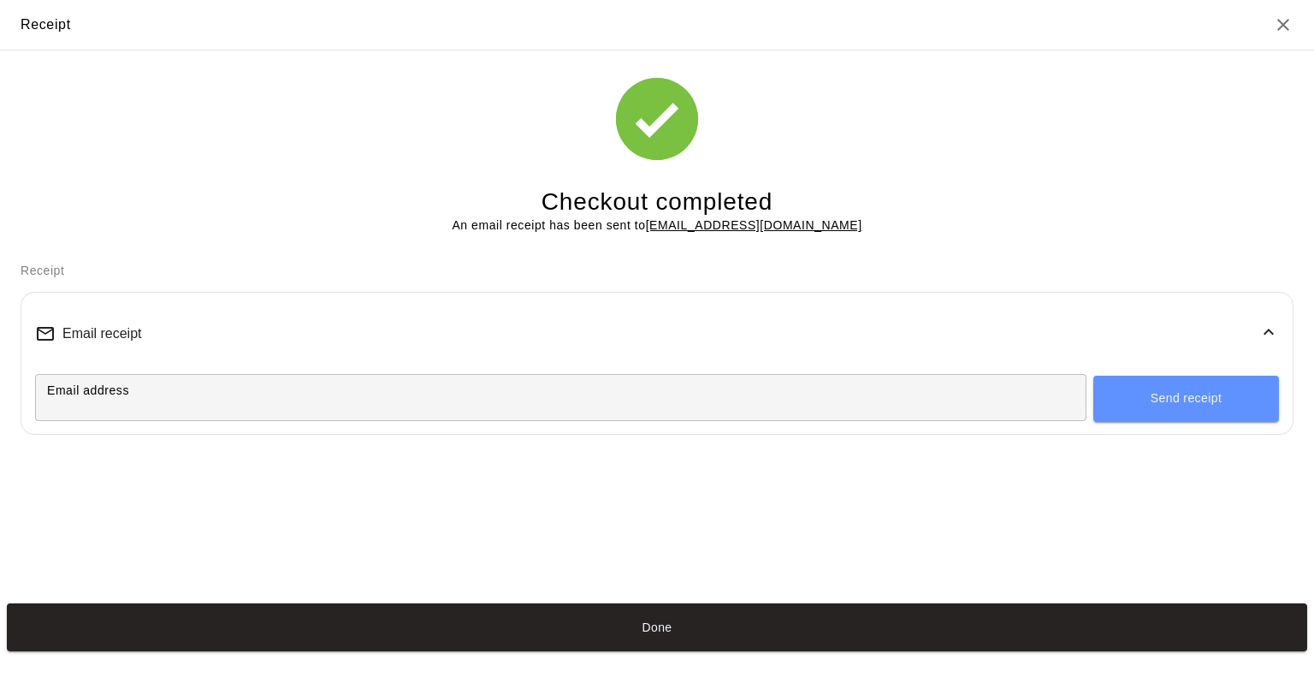
click at [1259, 335] on icon at bounding box center [1268, 332] width 21 height 21
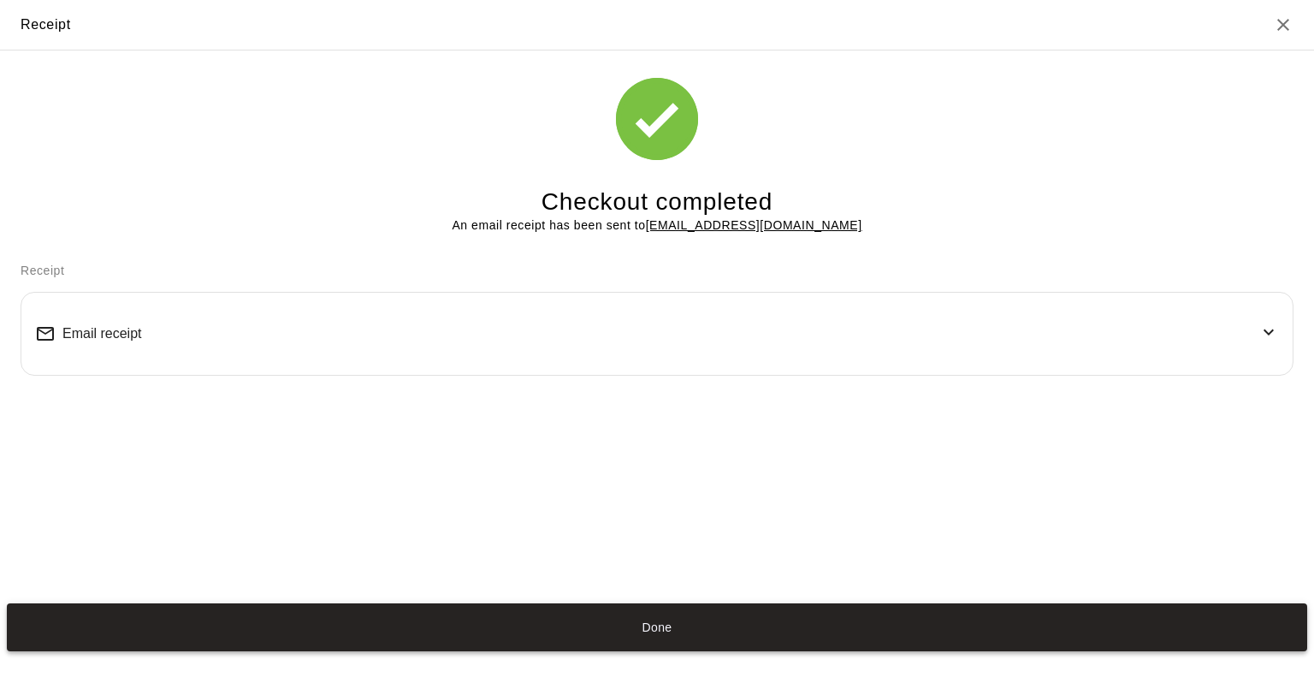
click at [658, 619] on button "Done" at bounding box center [657, 627] width 1300 height 48
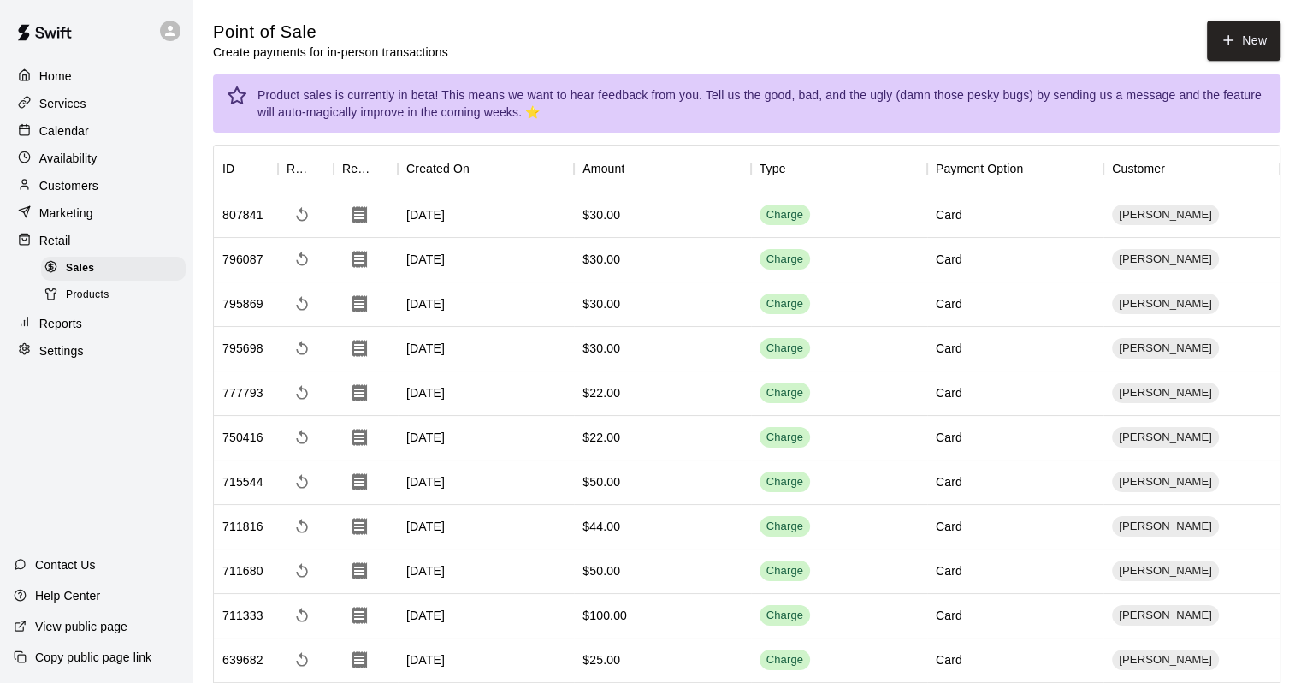
click at [57, 129] on p "Calendar" at bounding box center [64, 130] width 50 height 17
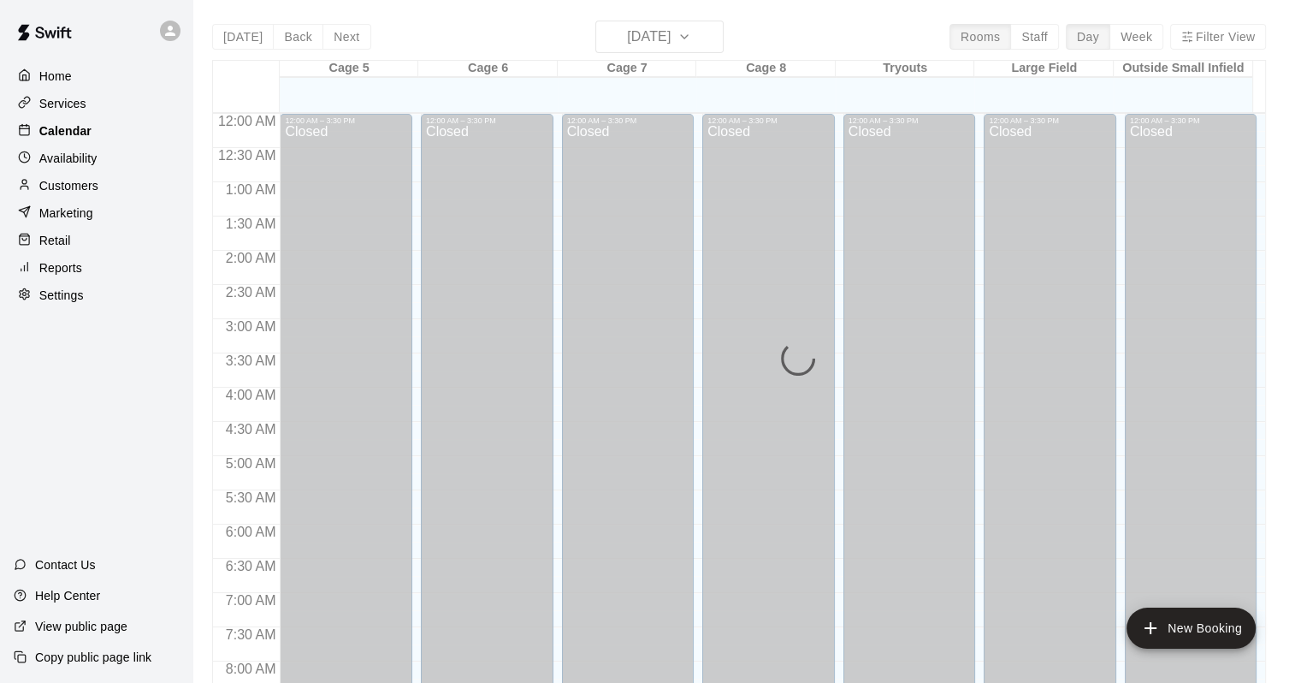
scroll to position [1001, 0]
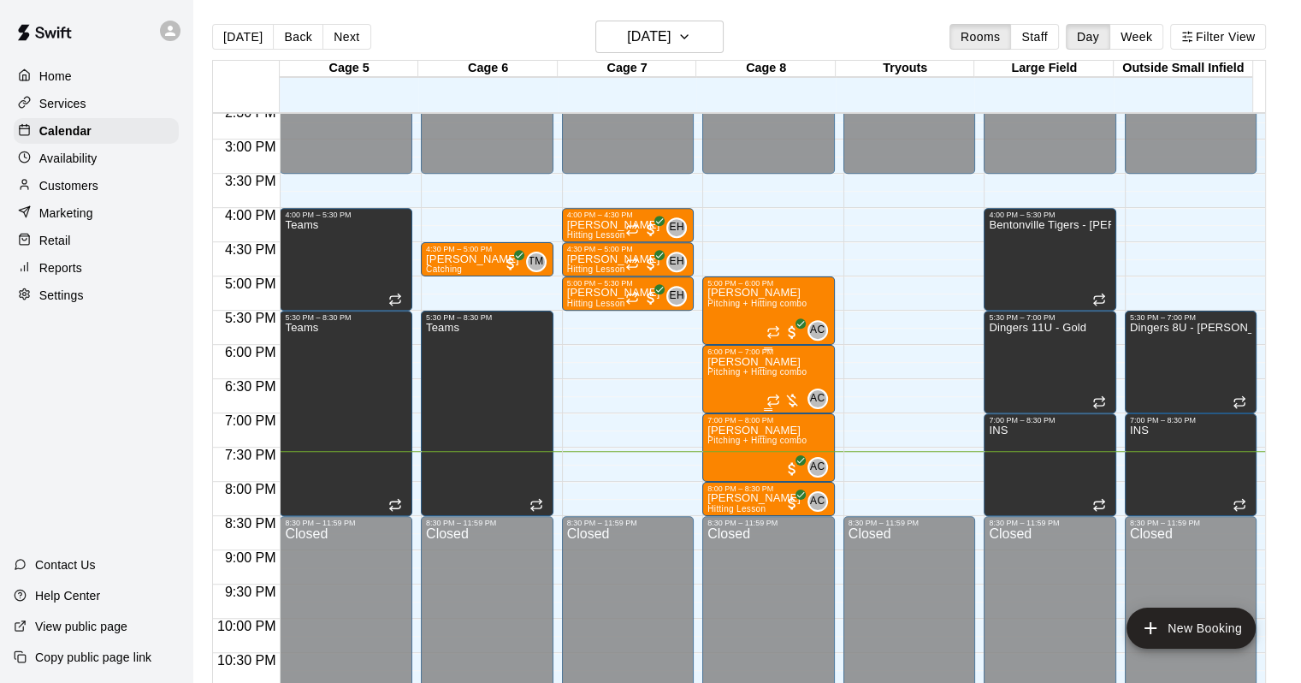
click at [785, 398] on div at bounding box center [784, 400] width 34 height 17
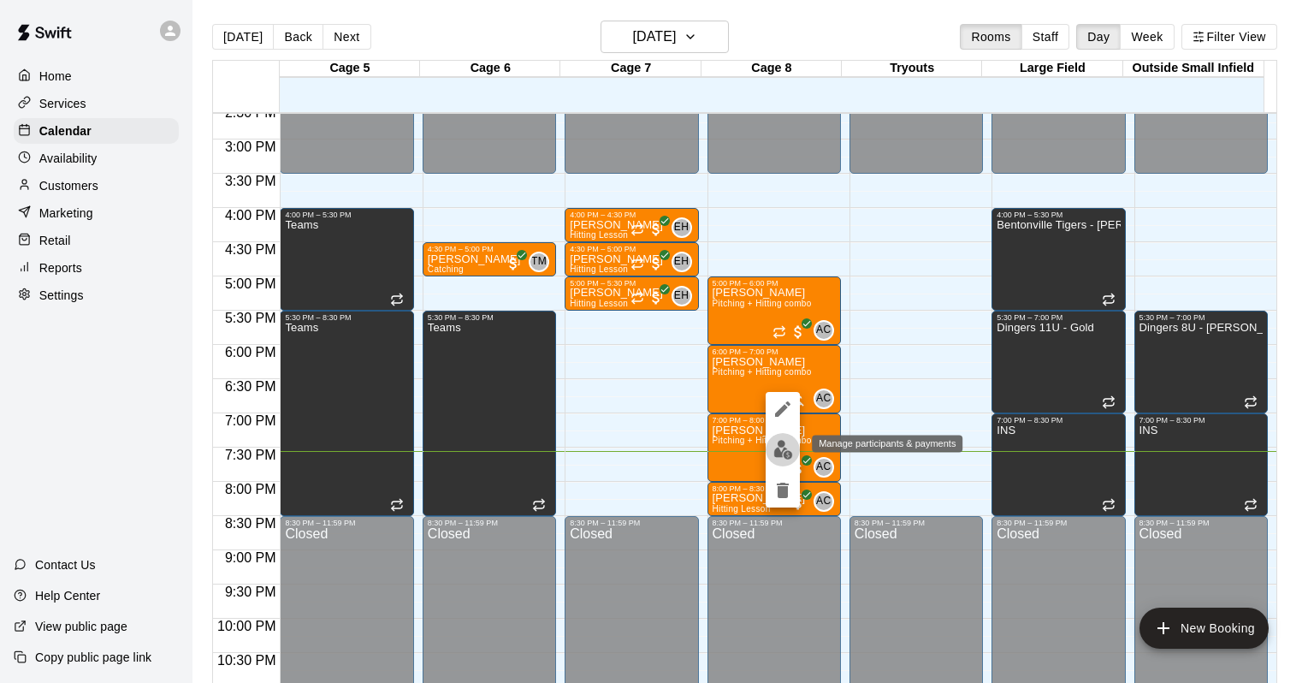
click at [787, 449] on img "edit" at bounding box center [783, 450] width 20 height 20
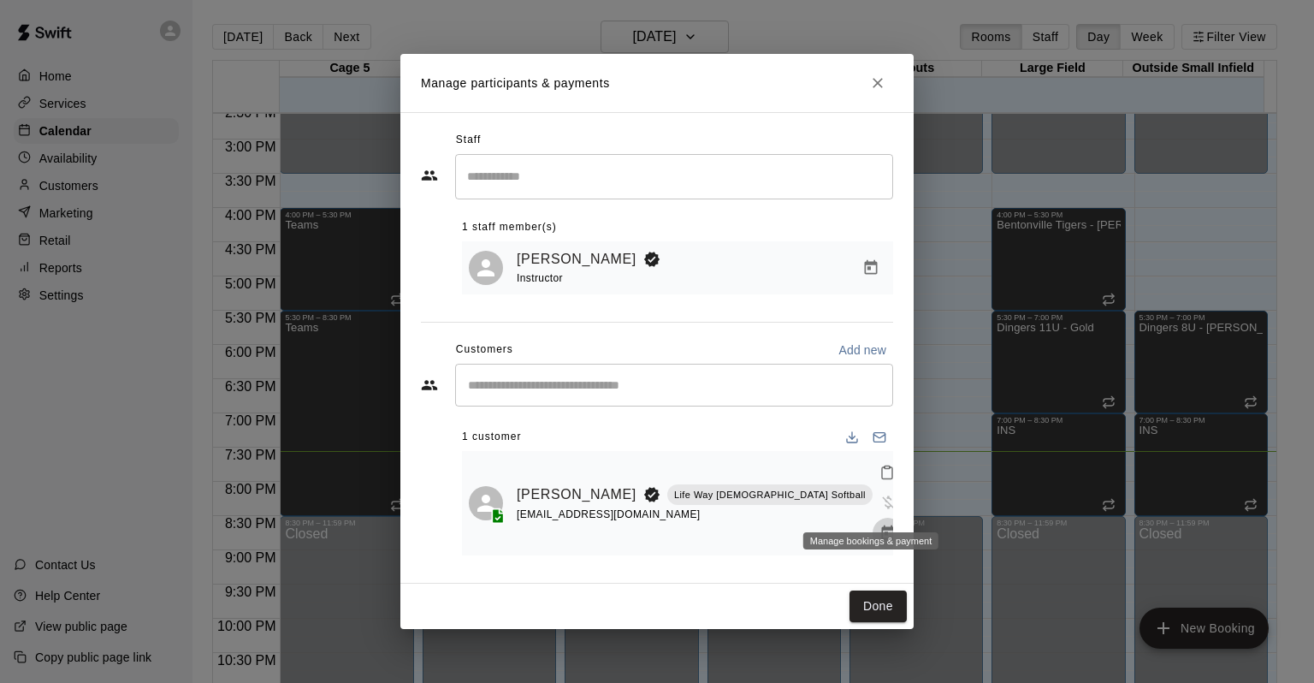
click at [879, 524] on icon "Manage bookings & payment" at bounding box center [887, 532] width 17 height 17
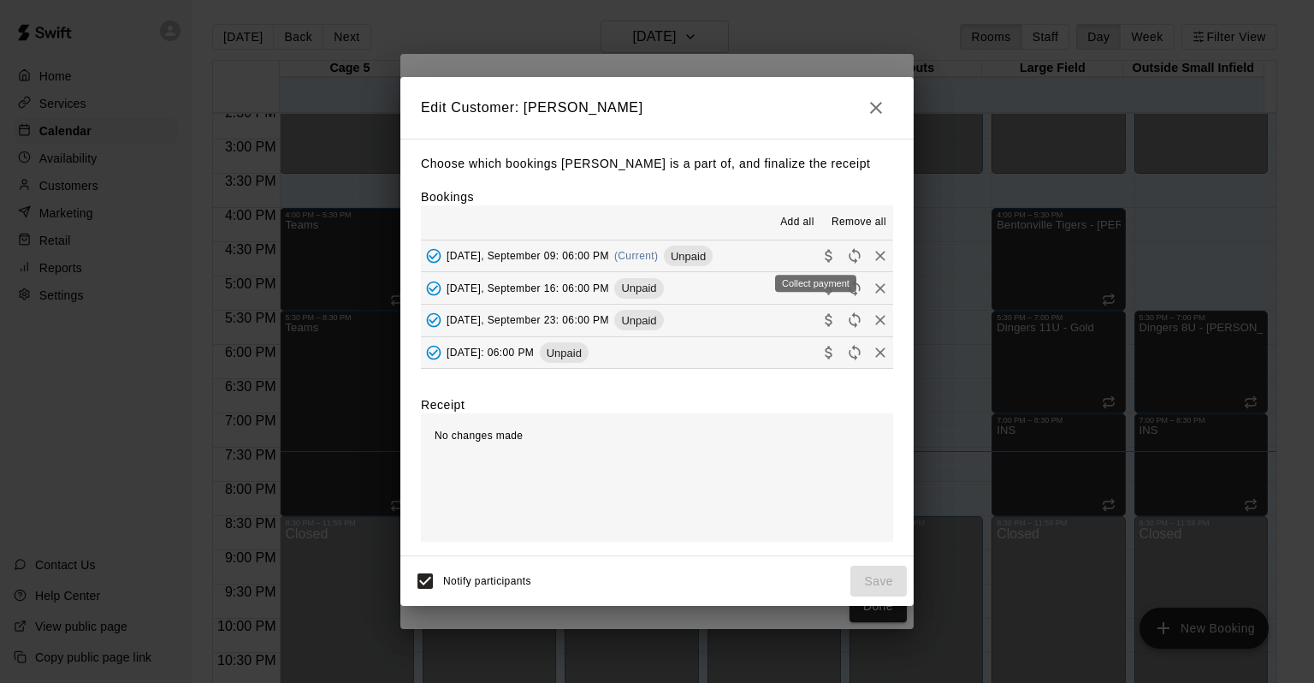
click at [825, 260] on icon "Collect payment" at bounding box center [828, 256] width 7 height 13
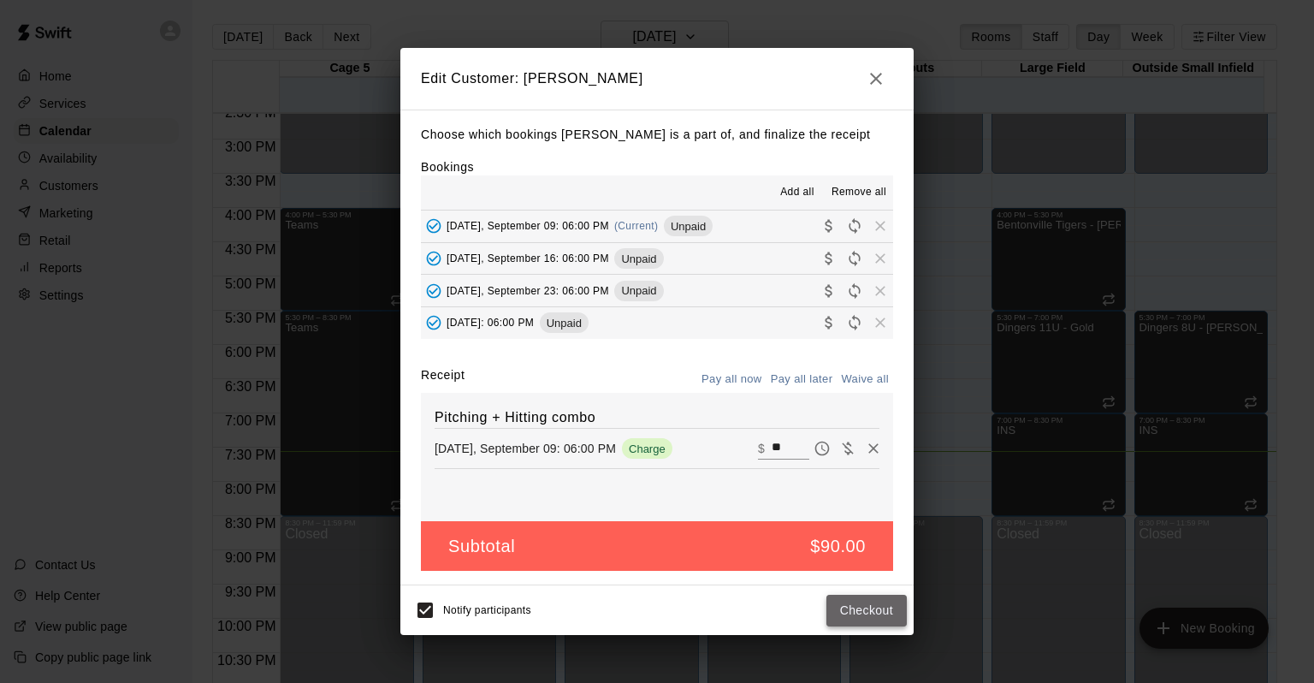
click at [862, 612] on button "Checkout" at bounding box center [866, 611] width 80 height 32
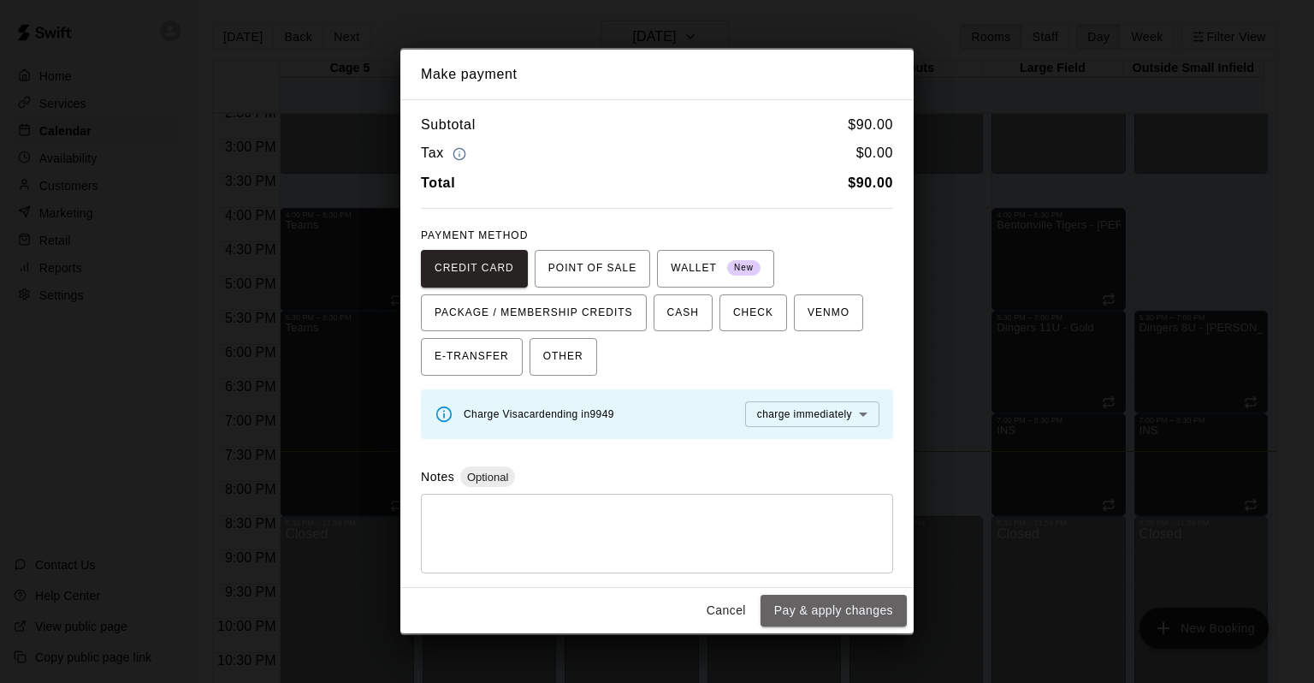
click at [862, 612] on button "Pay & apply changes" at bounding box center [834, 611] width 146 height 32
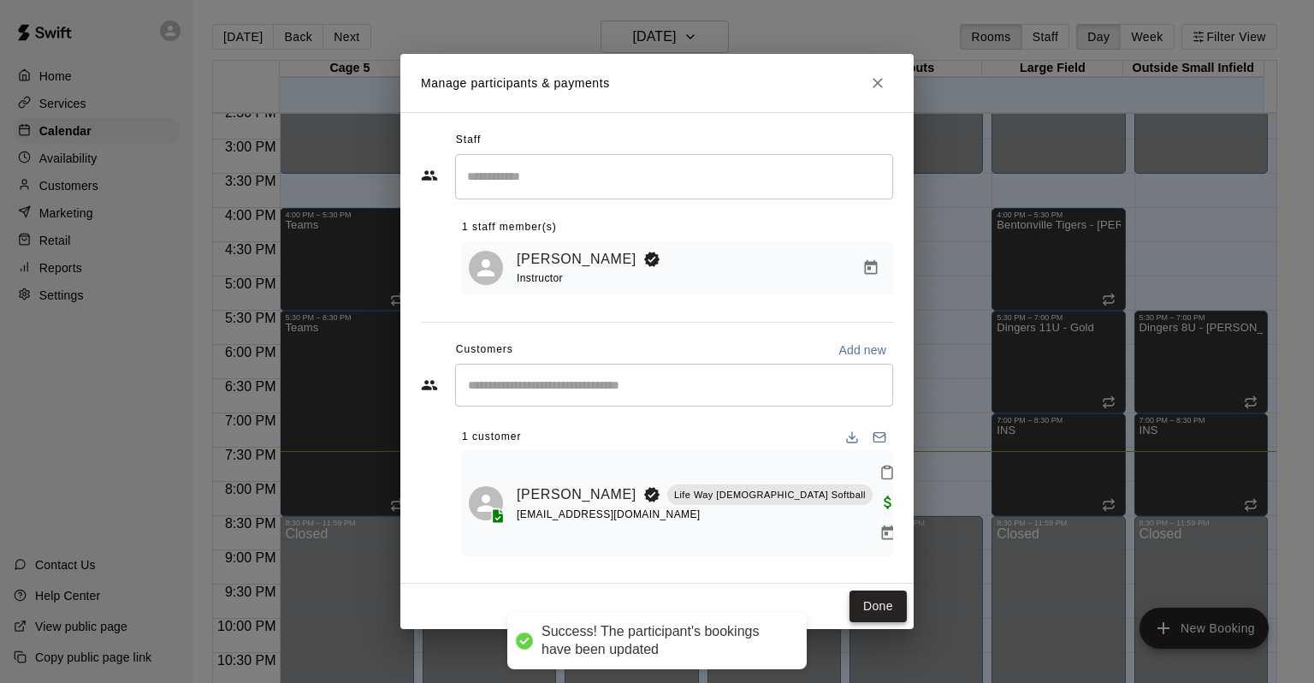
click at [889, 594] on button "Done" at bounding box center [878, 606] width 57 height 32
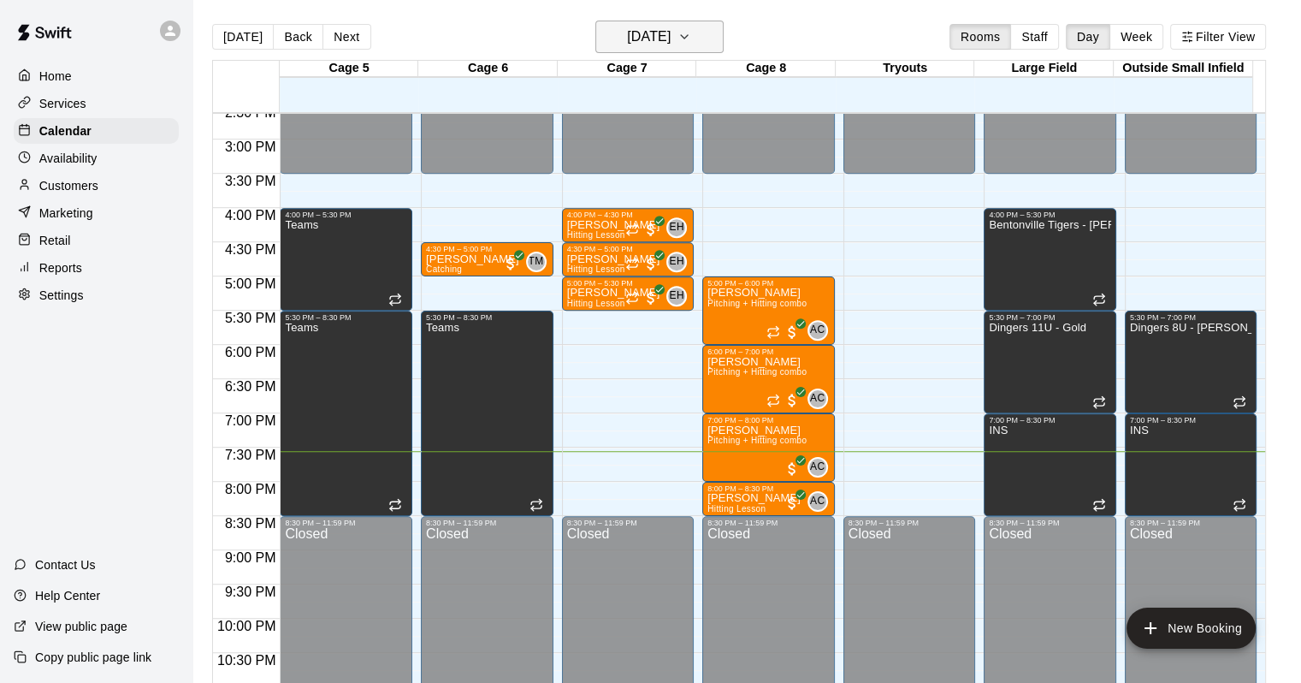
click at [691, 27] on icon "button" at bounding box center [685, 37] width 14 height 21
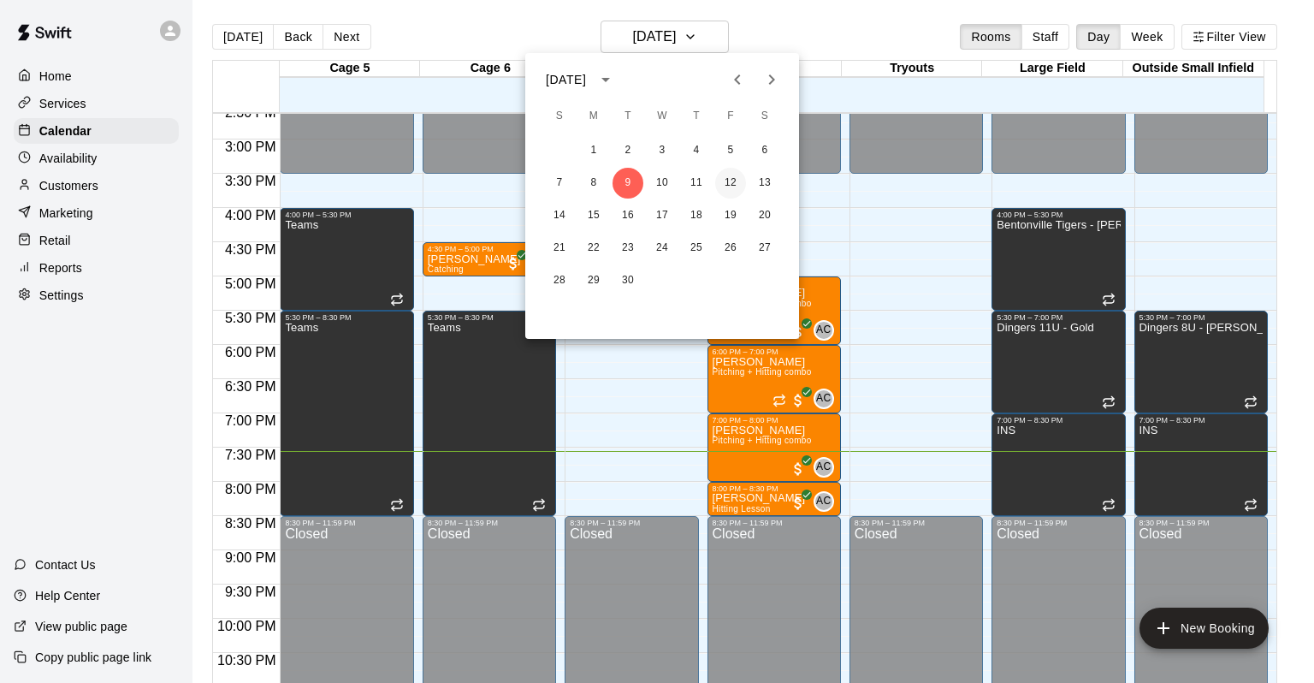
click at [733, 175] on button "12" at bounding box center [730, 183] width 31 height 31
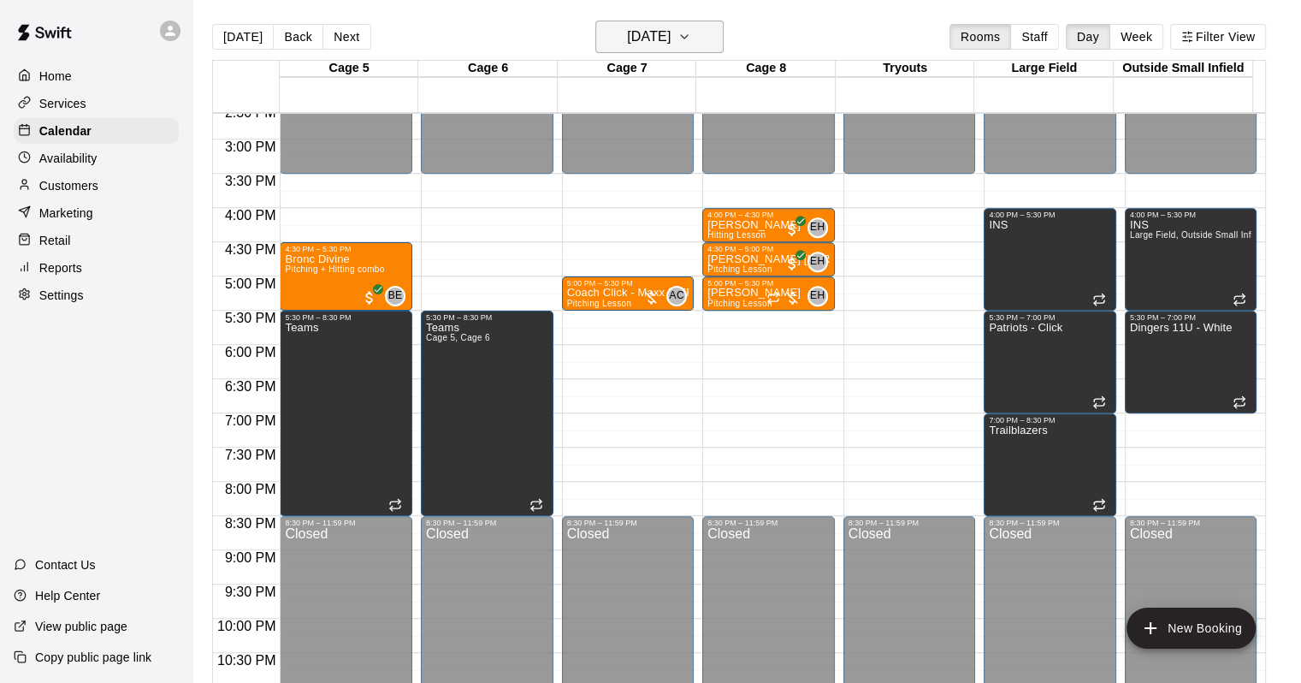
click at [691, 35] on icon "button" at bounding box center [685, 37] width 14 height 21
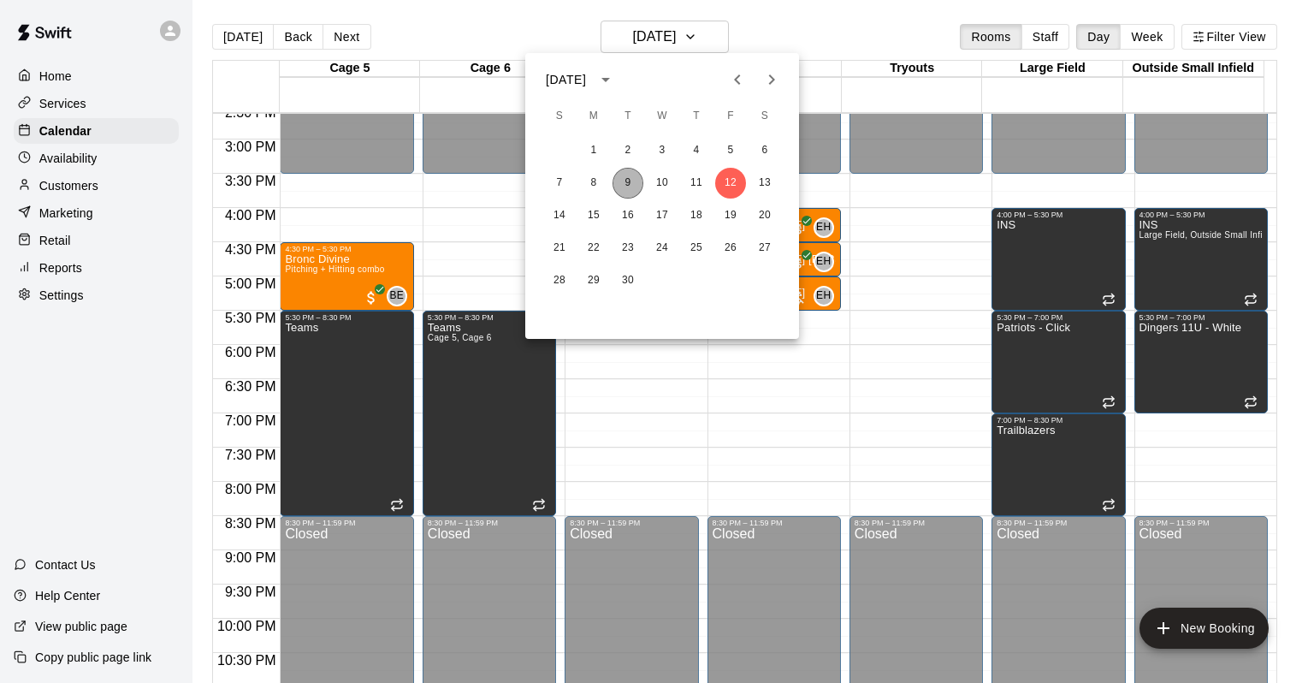
click at [625, 187] on button "9" at bounding box center [628, 183] width 31 height 31
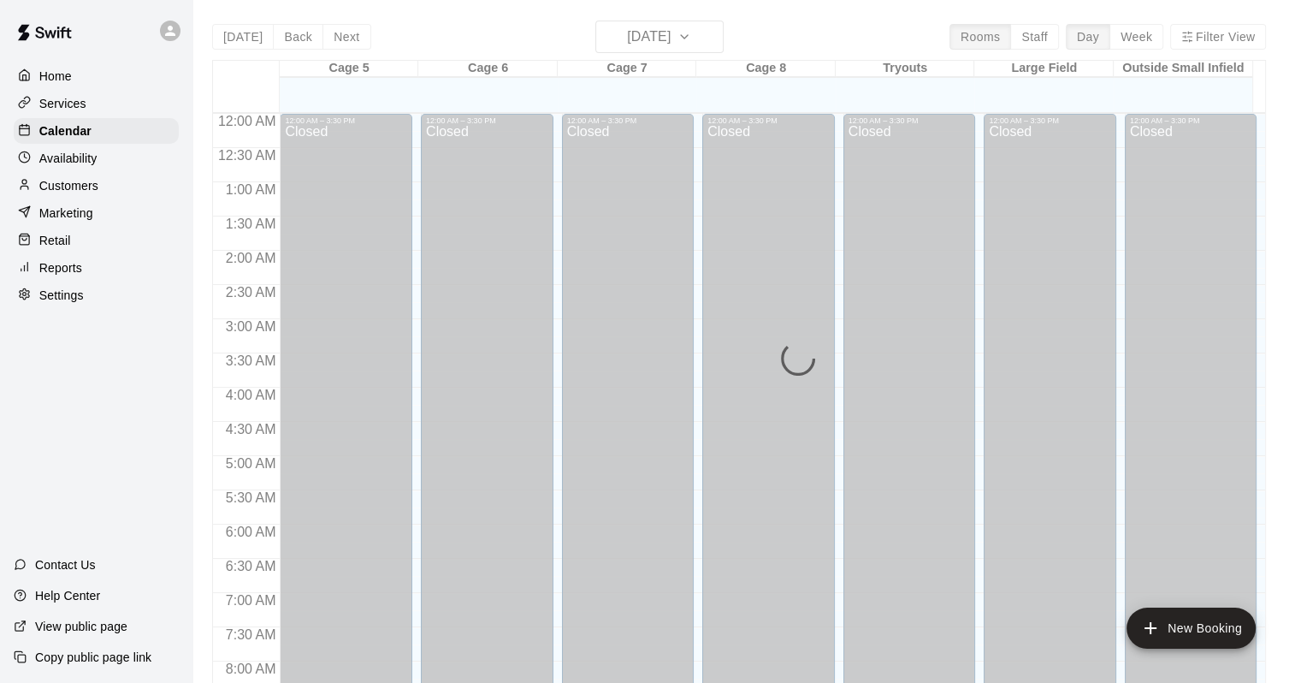
scroll to position [1001, 0]
